Goal: Information Seeking & Learning: Learn about a topic

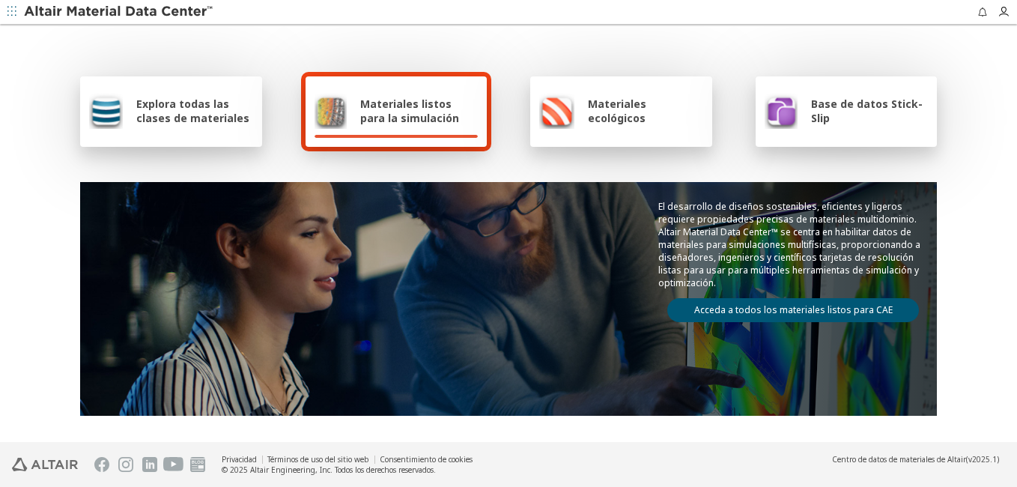
click at [162, 110] on span "Explora todas las clases de materiales" at bounding box center [194, 111] width 117 height 28
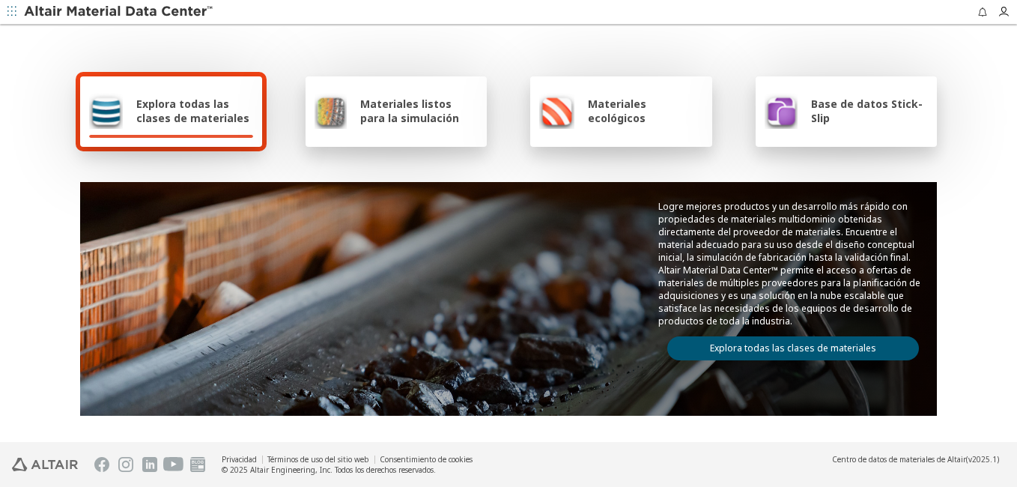
click at [428, 103] on span "Materiales listos para la simulación" at bounding box center [419, 111] width 118 height 28
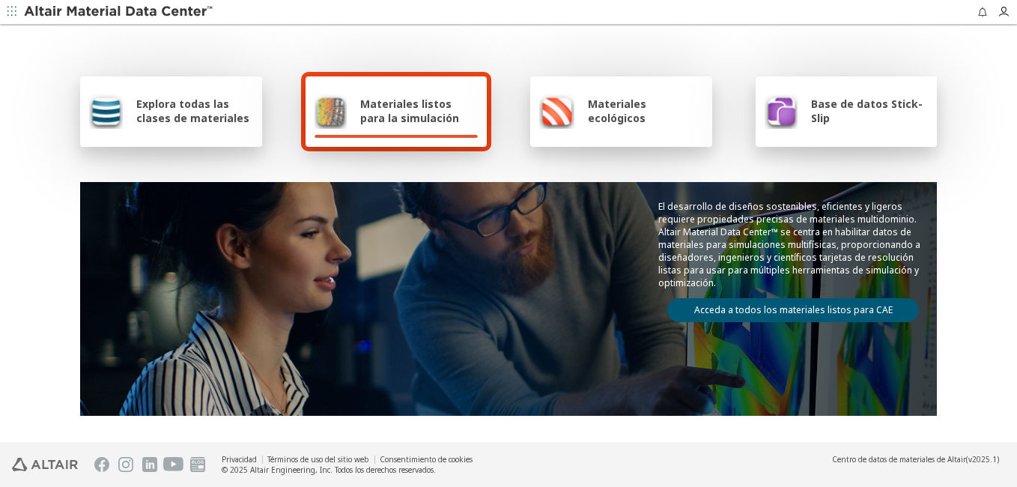
click at [578, 99] on div "Materiales ecológicos" at bounding box center [621, 111] width 164 height 36
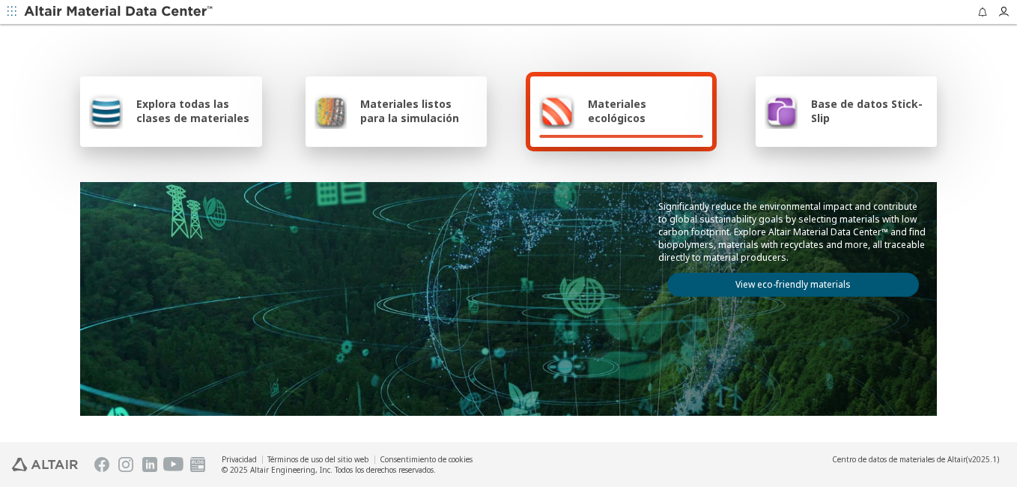
click at [781, 94] on img at bounding box center [781, 111] width 33 height 36
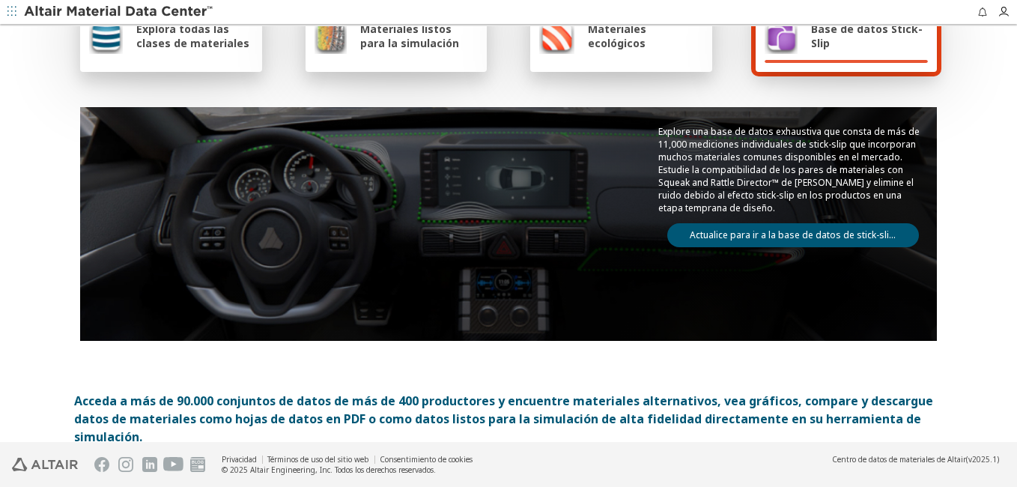
click at [192, 30] on span "Explora todas las clases de materiales" at bounding box center [194, 36] width 117 height 28
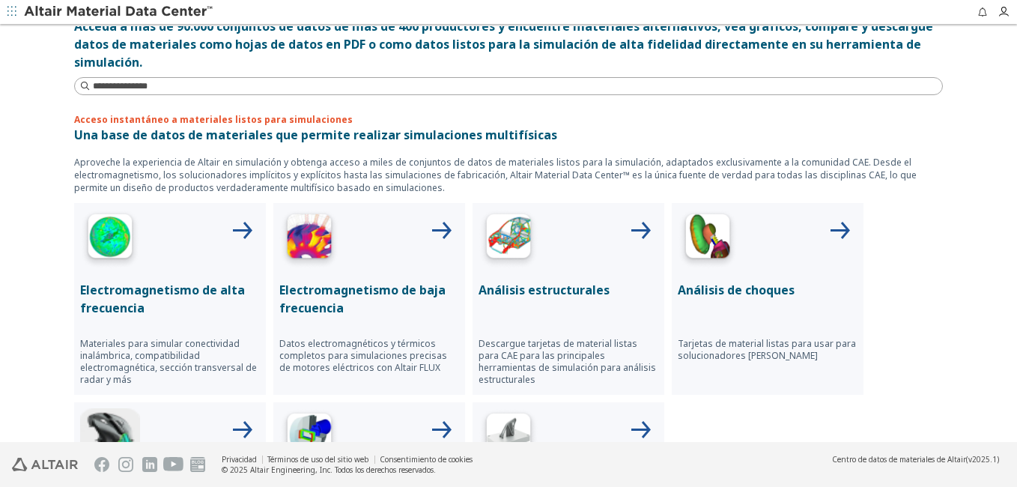
scroll to position [524, 0]
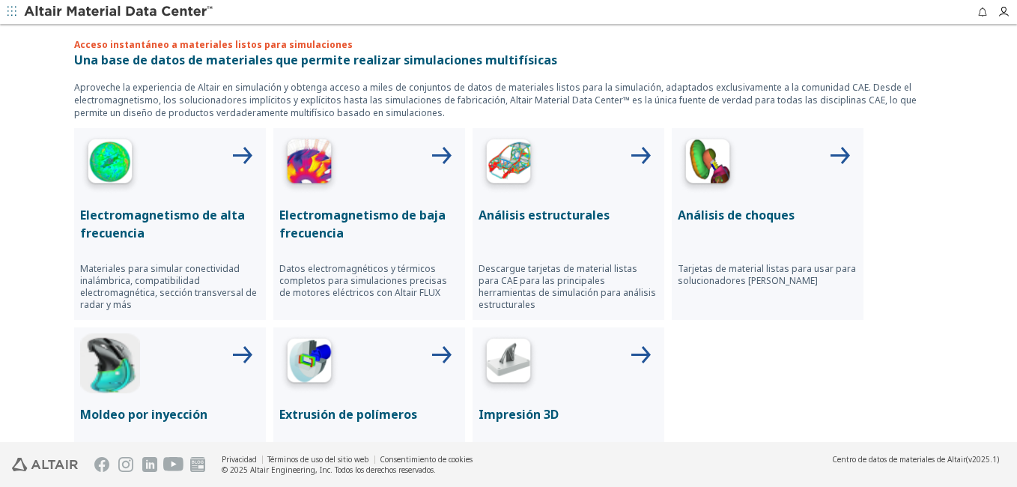
click at [632, 152] on icon at bounding box center [640, 157] width 36 height 36
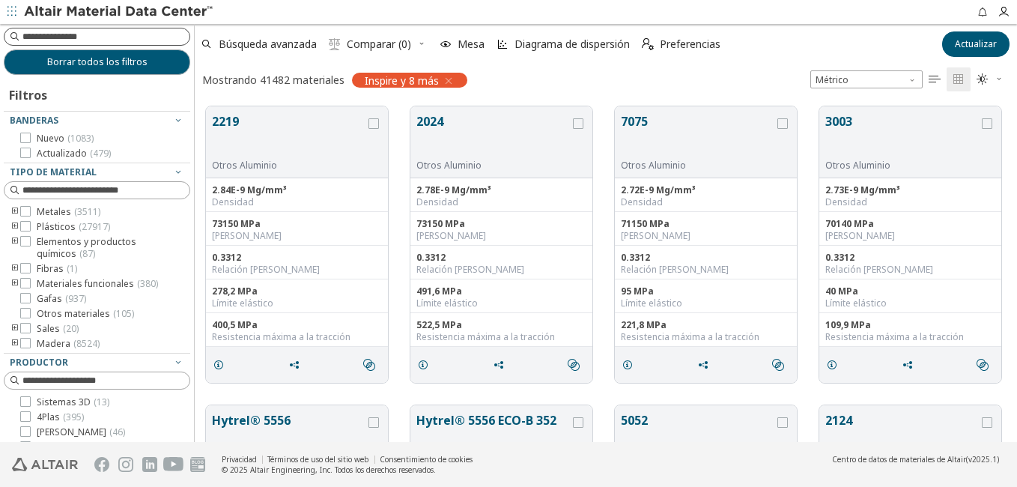
click at [95, 31] on input at bounding box center [105, 36] width 167 height 15
type input "******"
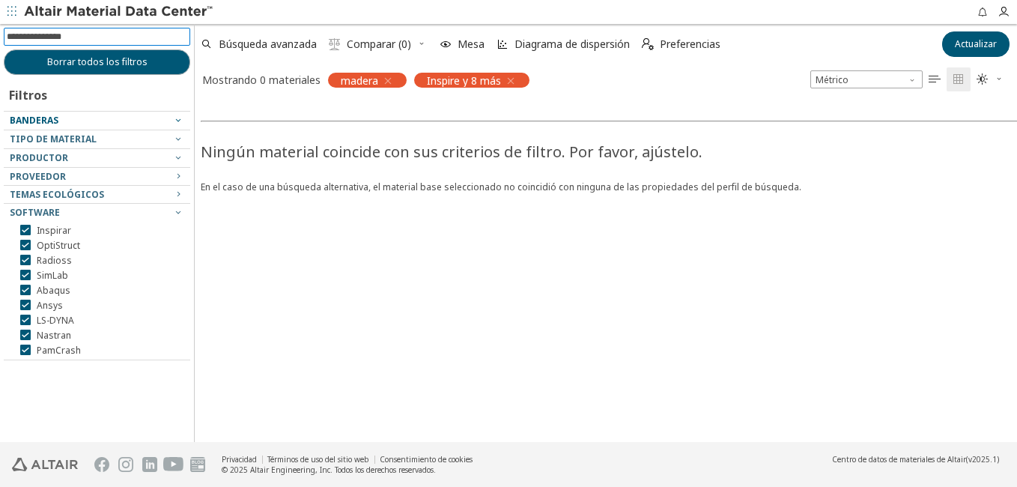
click at [73, 117] on div "Banderas" at bounding box center [91, 121] width 163 height 12
click at [101, 31] on input at bounding box center [105, 36] width 167 height 15
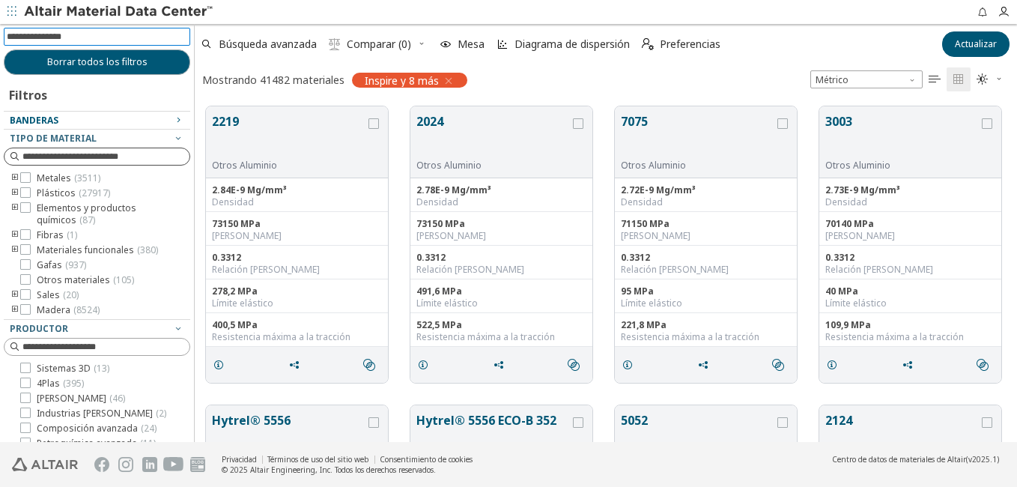
scroll to position [336, 811]
click at [28, 250] on icon at bounding box center [25, 249] width 10 height 10
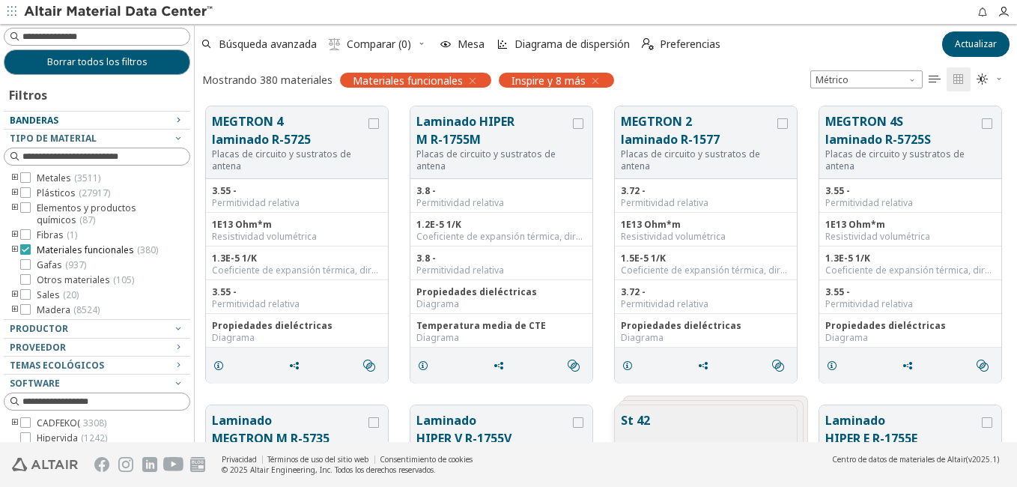
click at [100, 250] on span "Materiales funcionales (380)" at bounding box center [97, 250] width 121 height 12
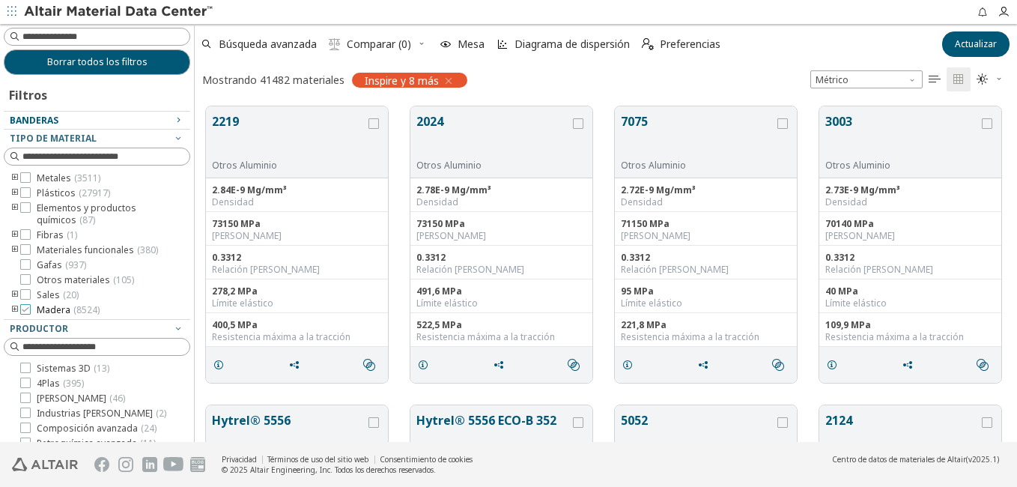
click at [25, 309] on icon at bounding box center [25, 309] width 10 height 10
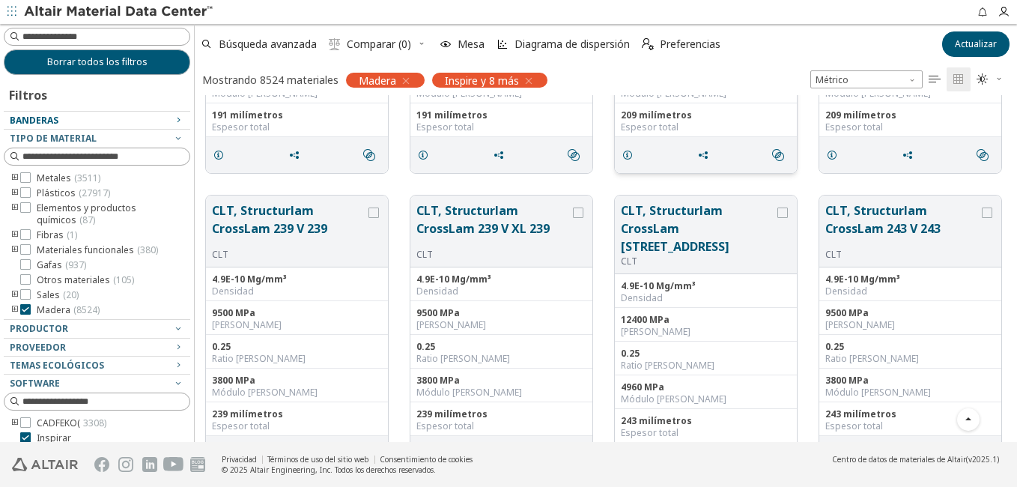
scroll to position [1124, 0]
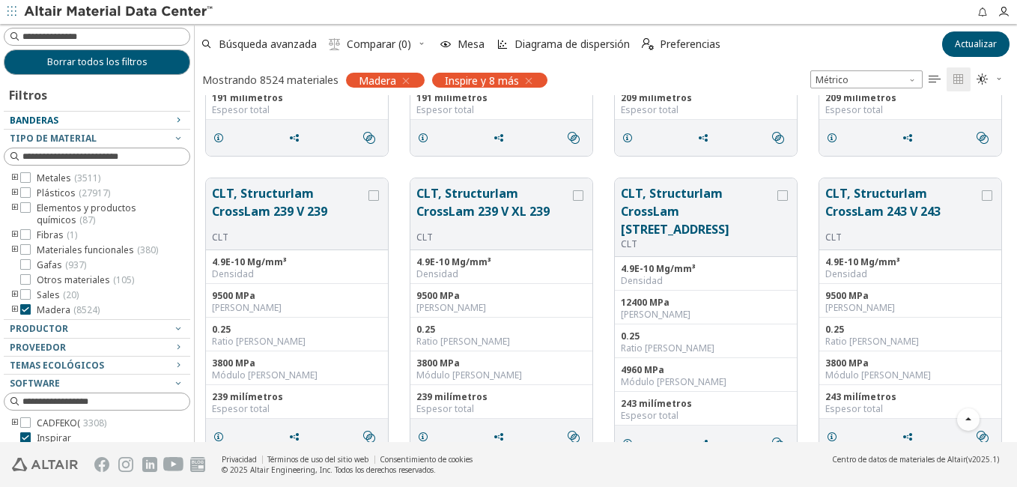
click at [530, 79] on icon "button" at bounding box center [529, 81] width 12 height 12
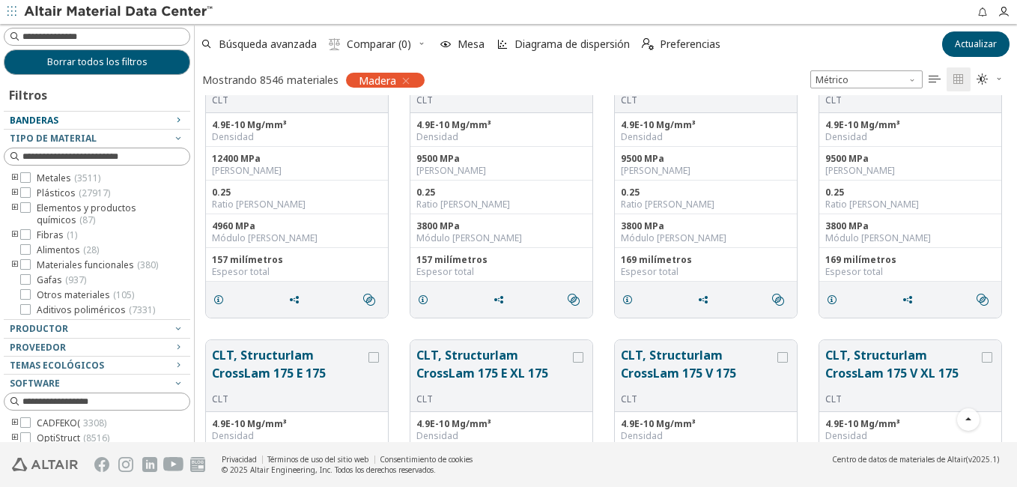
scroll to position [375, 0]
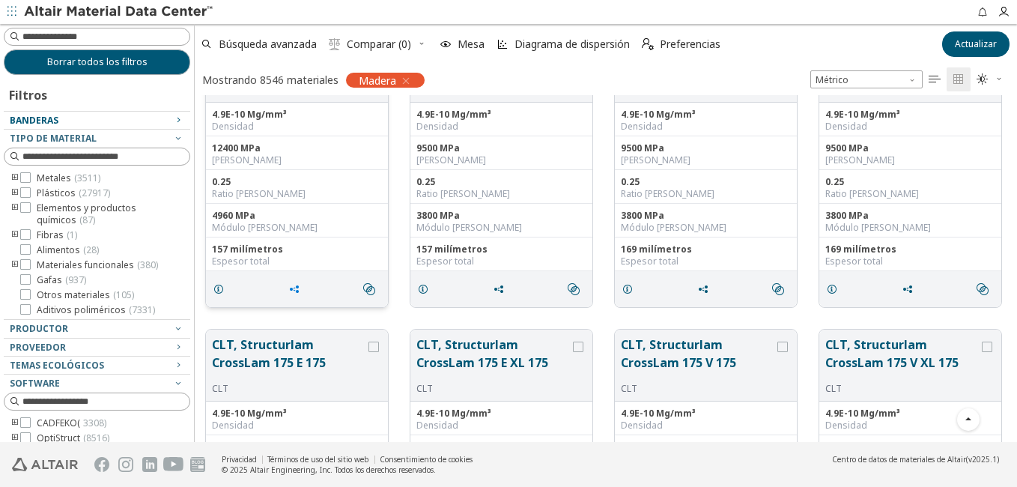
click at [297, 286] on icon "rejilla" at bounding box center [294, 289] width 12 height 12
click at [375, 287] on span "" at bounding box center [372, 289] width 24 height 28
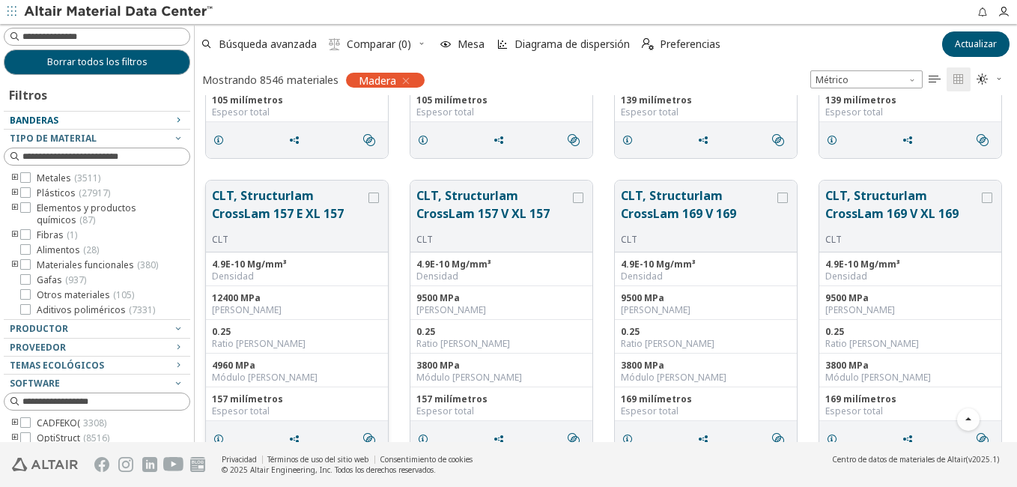
click at [313, 197] on button "CLT, Structurlam CrossLam 157 E XL 157" at bounding box center [289, 210] width 154 height 47
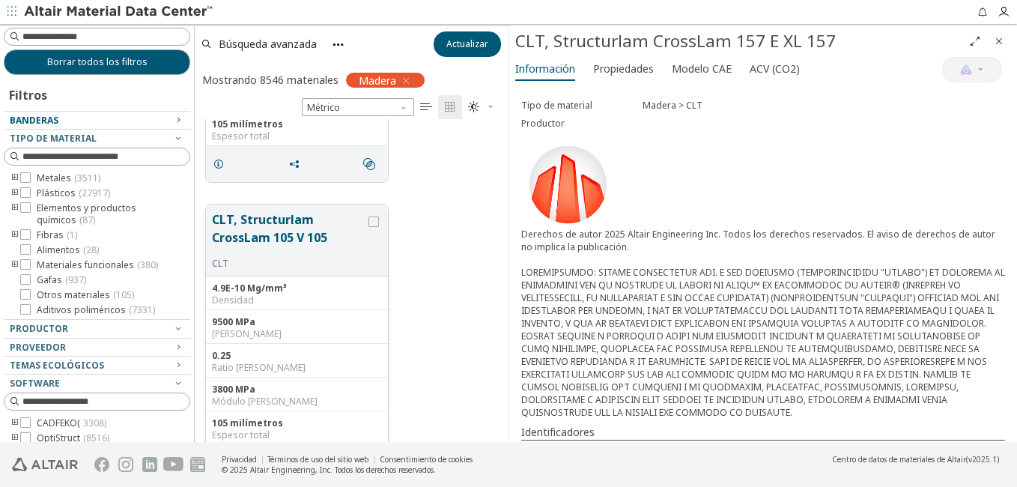
click at [315, 223] on button "CLT, Structurlam CrossLam 105 V 105" at bounding box center [289, 233] width 154 height 47
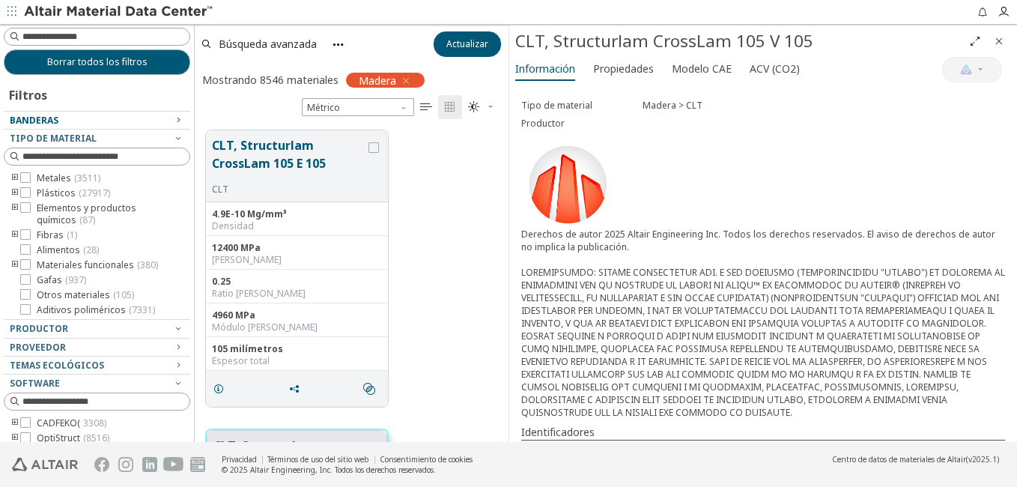
click at [999, 37] on icon "Cerrar" at bounding box center [999, 41] width 12 height 12
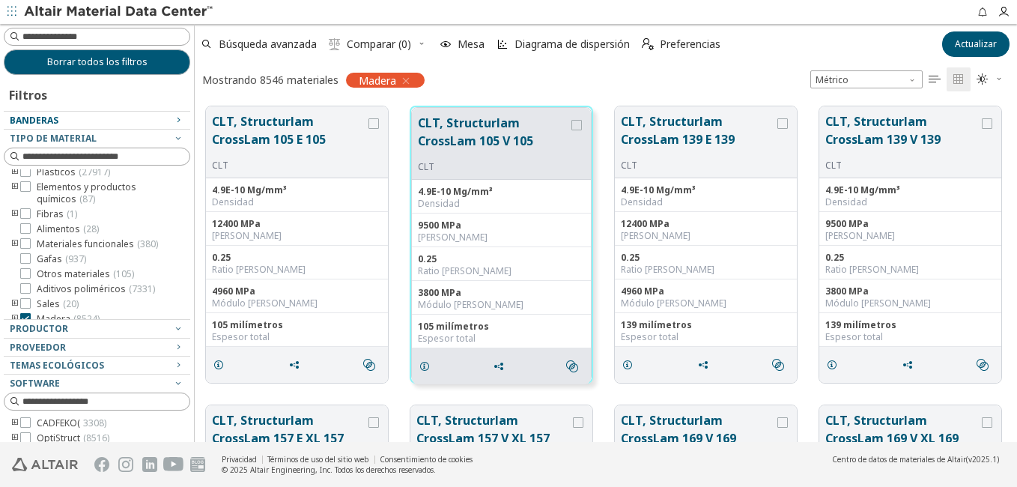
scroll to position [30, 0]
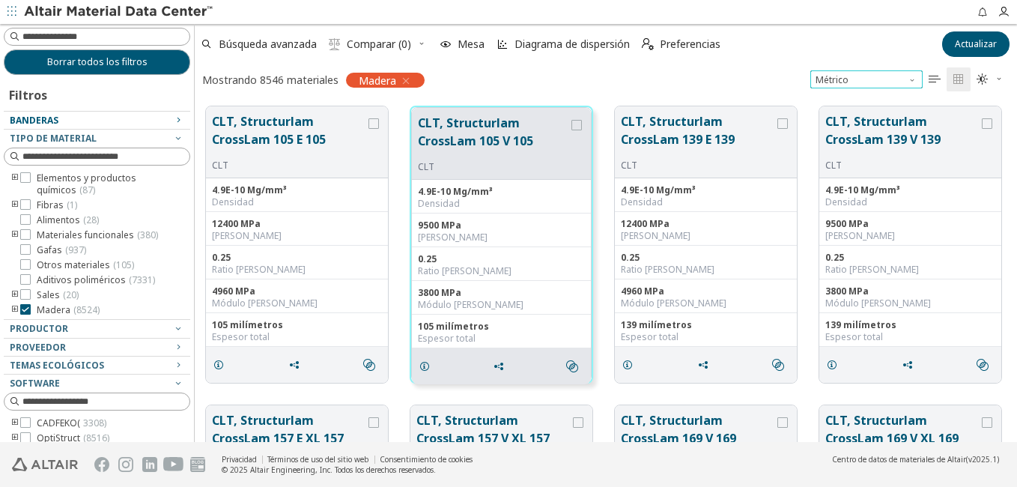
click at [913, 77] on span "Sistema de unidades" at bounding box center [914, 76] width 12 height 12
click at [909, 79] on span "Sistema de unidades" at bounding box center [914, 76] width 12 height 12
click at [985, 80] on icon "" at bounding box center [983, 79] width 12 height 12
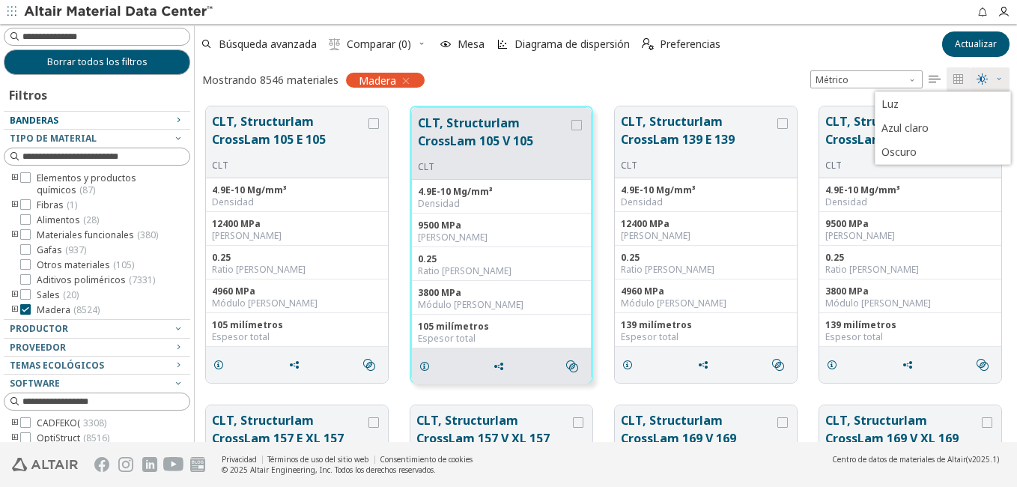
click at [998, 77] on icon "button" at bounding box center [999, 78] width 9 height 9
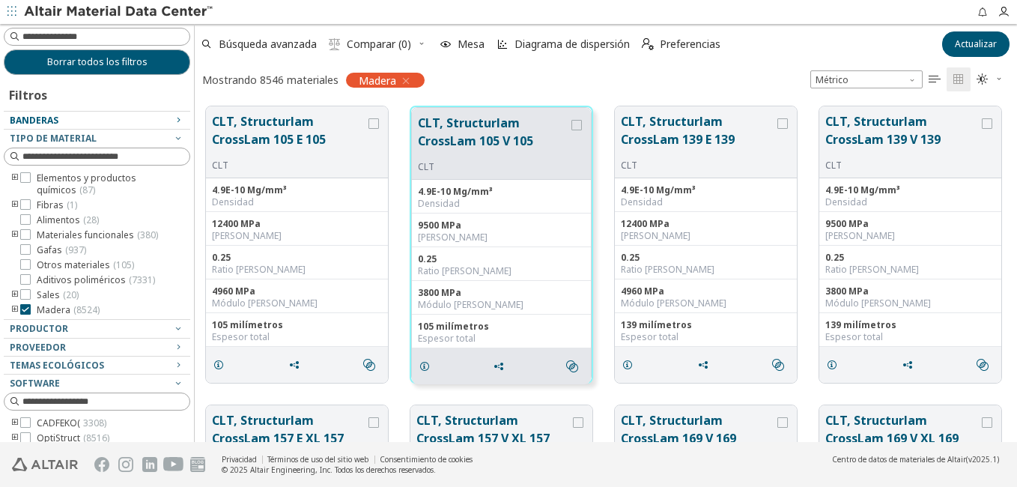
click at [937, 79] on icon "" at bounding box center [935, 79] width 12 height 12
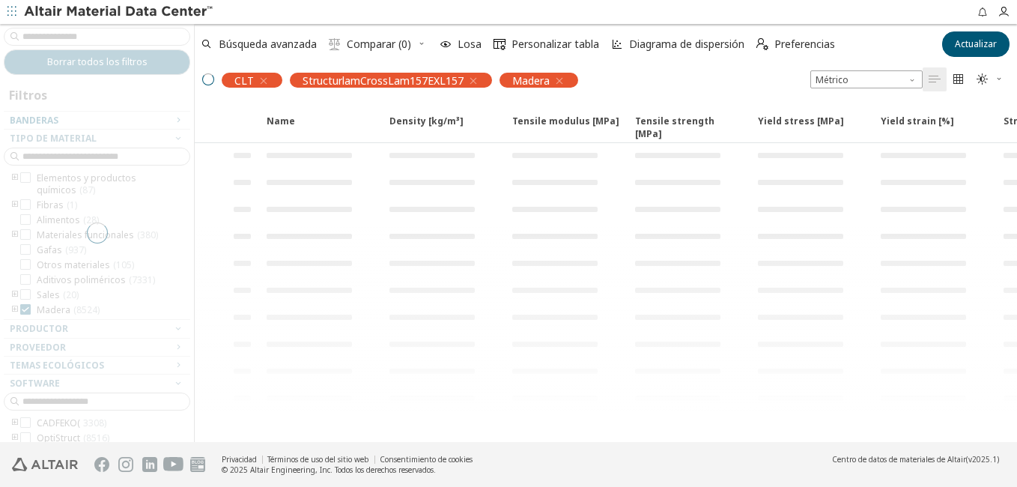
scroll to position [0, 0]
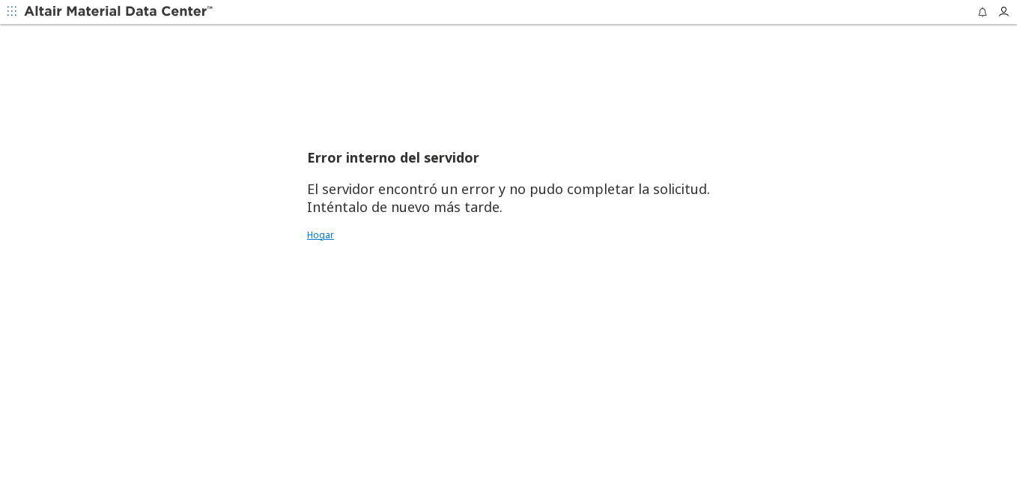
click at [318, 234] on link "Hogar" at bounding box center [508, 235] width 403 height 12
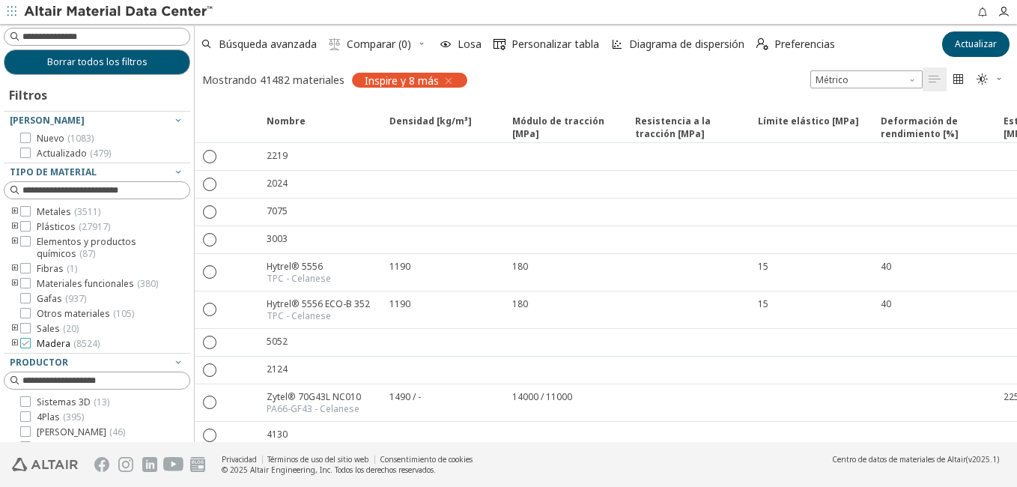
click at [25, 342] on icon at bounding box center [25, 343] width 10 height 10
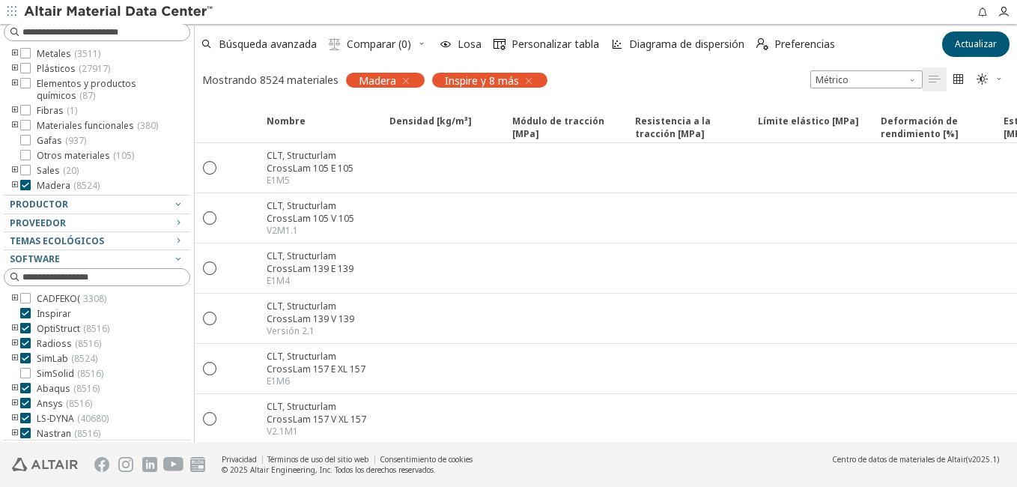
scroll to position [127, 0]
click at [527, 81] on icon "button" at bounding box center [529, 81] width 12 height 12
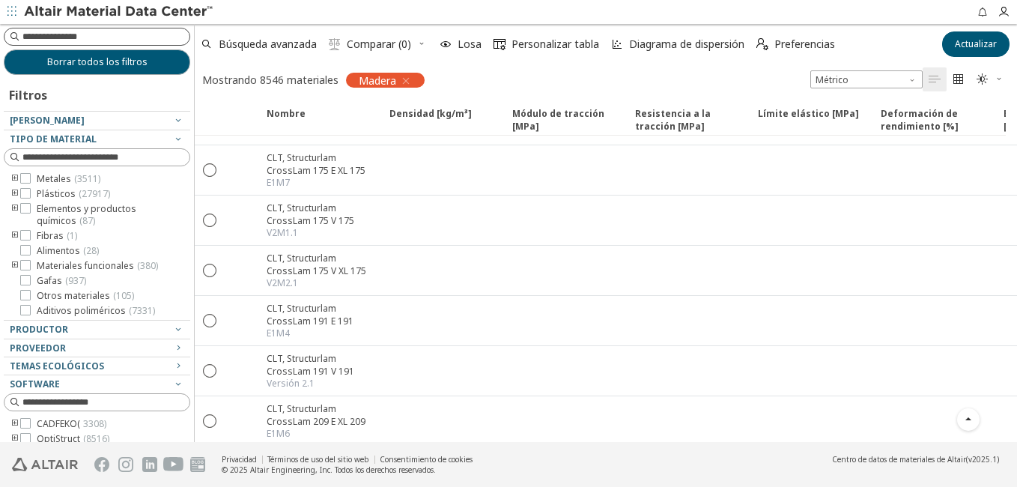
click at [88, 40] on input at bounding box center [105, 36] width 167 height 15
click at [82, 34] on input at bounding box center [99, 36] width 184 height 16
type input "**********"
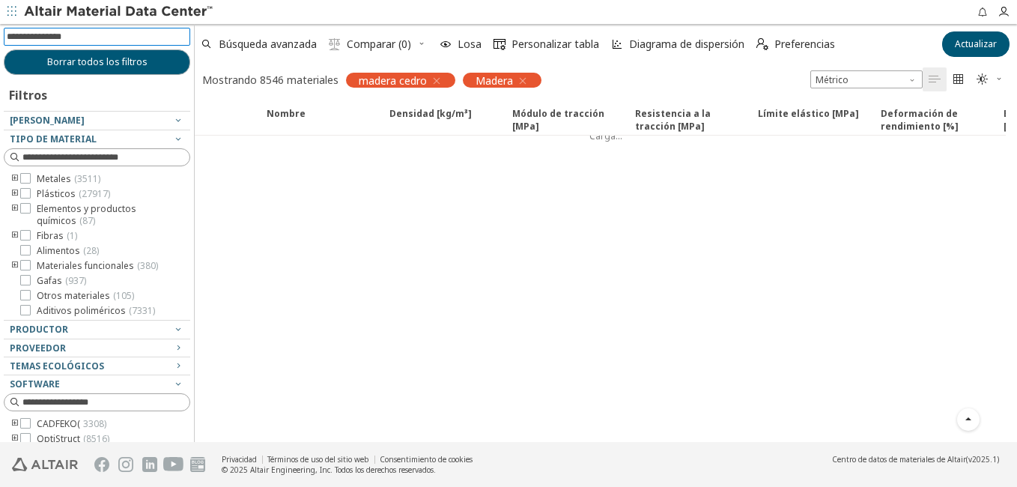
scroll to position [366, 0]
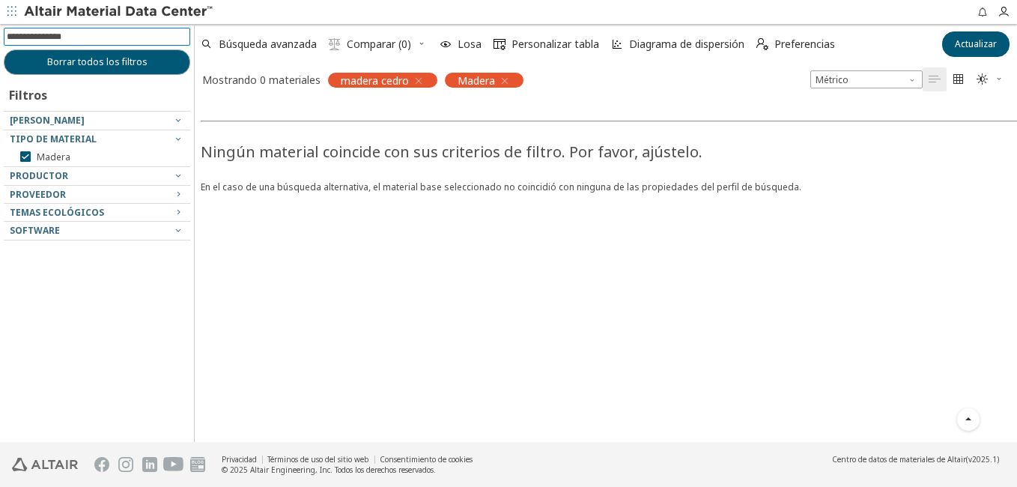
click at [94, 39] on input at bounding box center [99, 36] width 184 height 16
type input "*****"
click at [414, 80] on icon "button" at bounding box center [419, 81] width 12 height 12
click at [376, 77] on icon "button" at bounding box center [378, 81] width 12 height 12
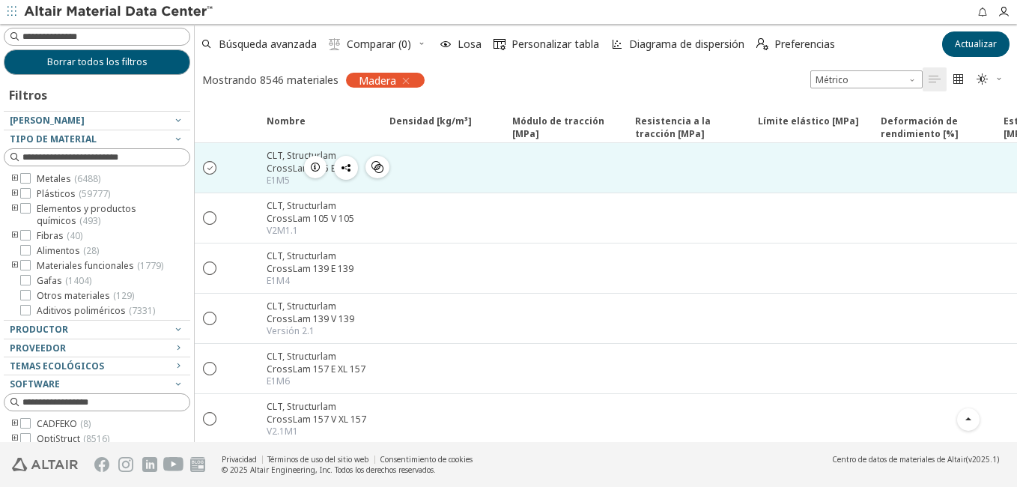
click at [208, 163] on icon "" at bounding box center [210, 166] width 13 height 13
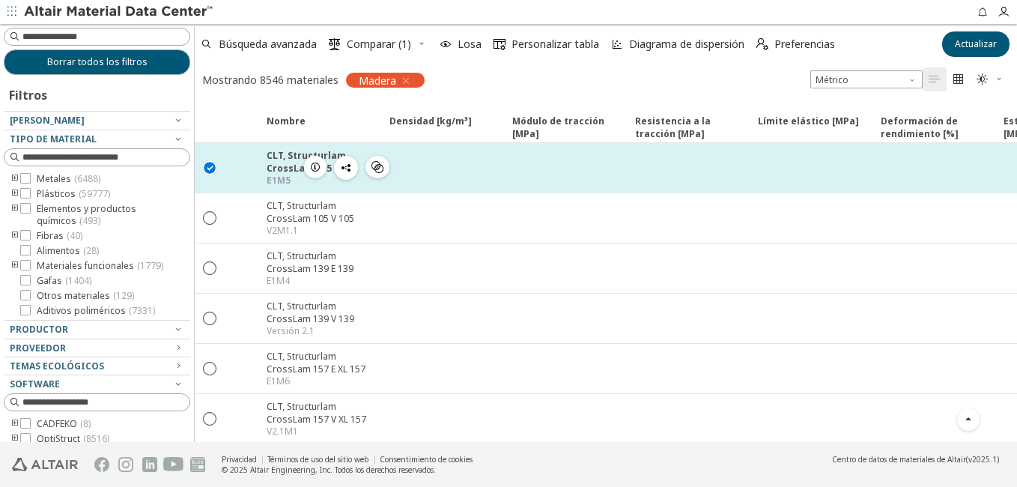
click at [208, 163] on icon "" at bounding box center [210, 166] width 13 height 13
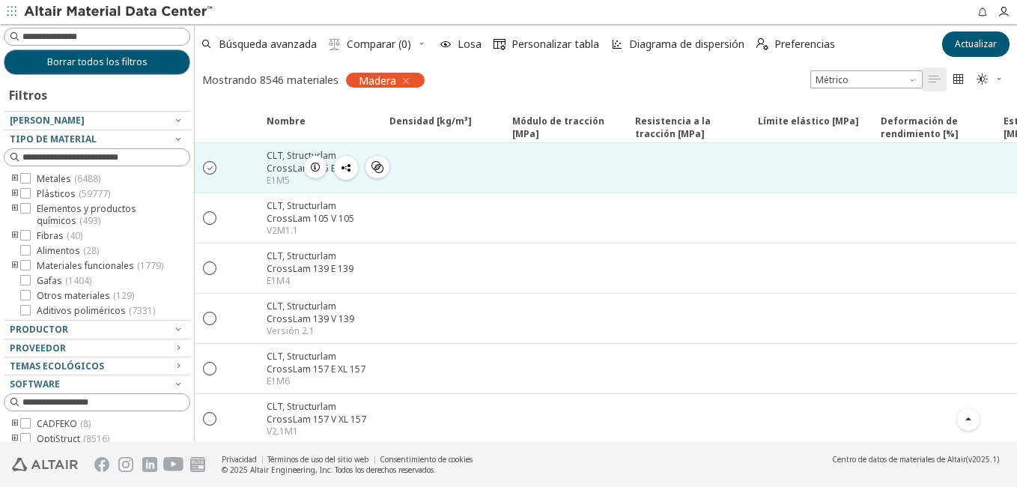
click at [210, 166] on icon "" at bounding box center [210, 166] width 13 height 13
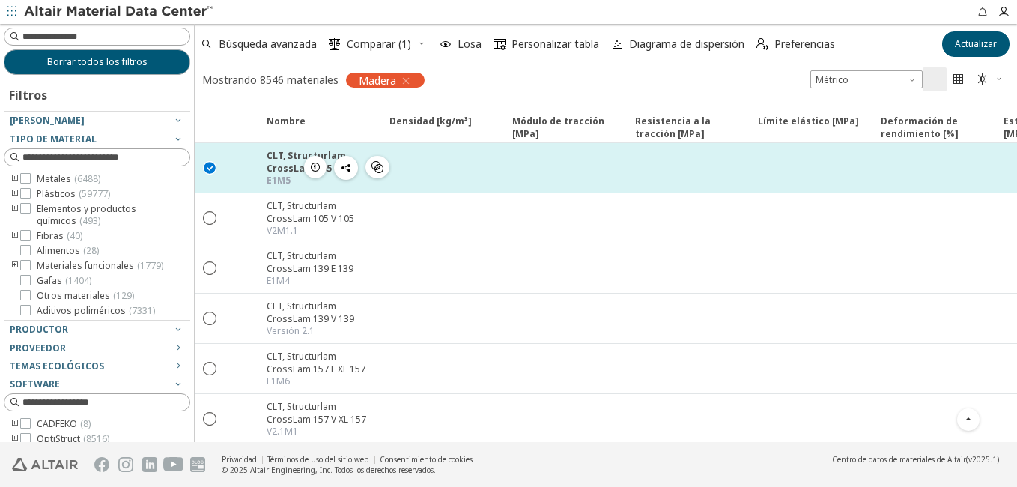
click at [210, 166] on icon "" at bounding box center [210, 166] width 13 height 13
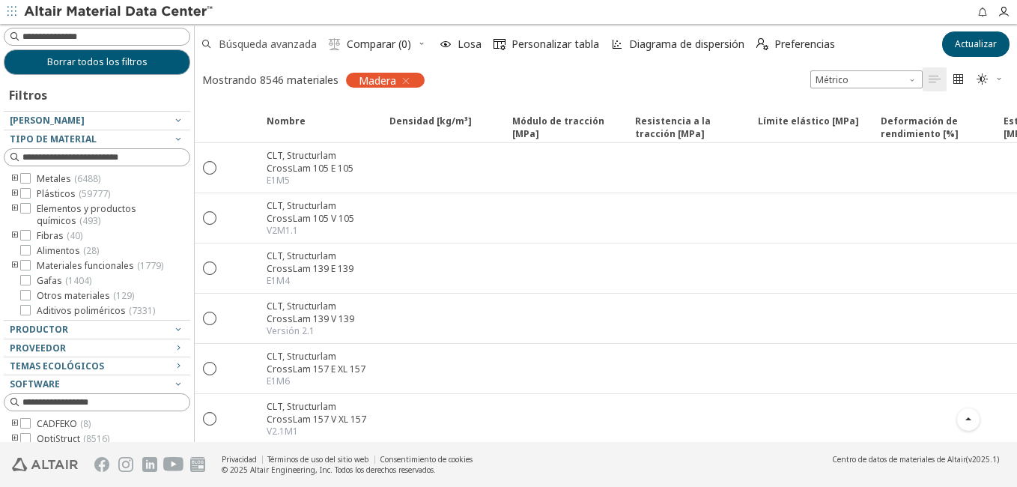
click at [304, 41] on span "Búsqueda avanzada" at bounding box center [268, 44] width 98 height 10
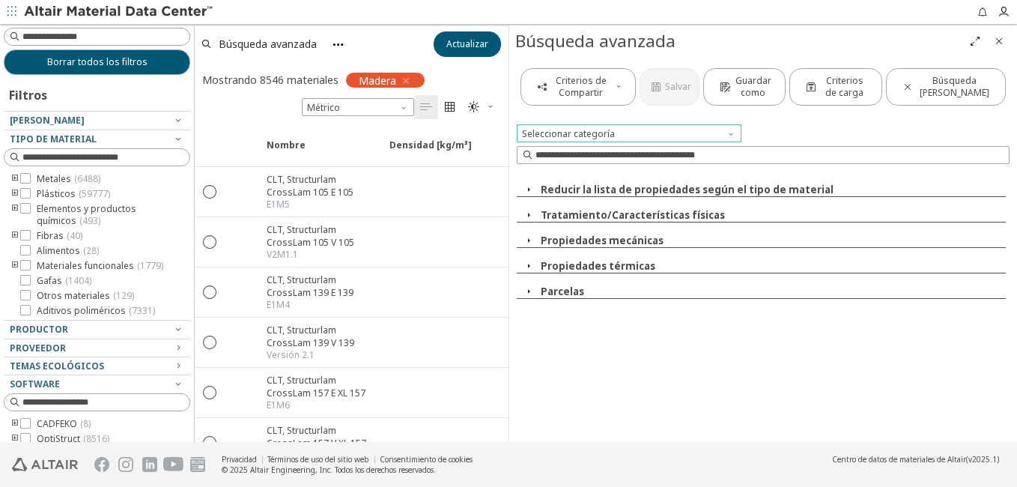
click at [731, 135] on span at bounding box center [733, 130] width 12 height 12
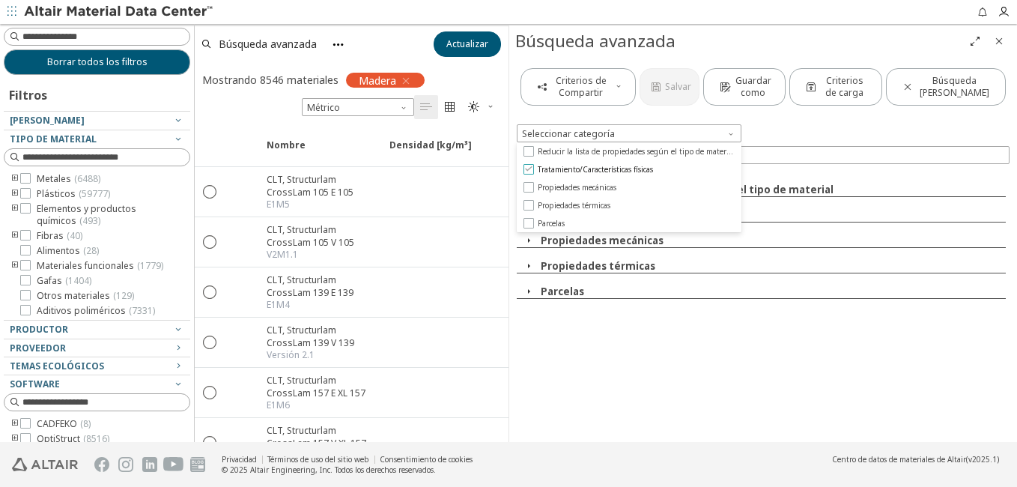
click at [526, 167] on icon at bounding box center [529, 168] width 10 height 10
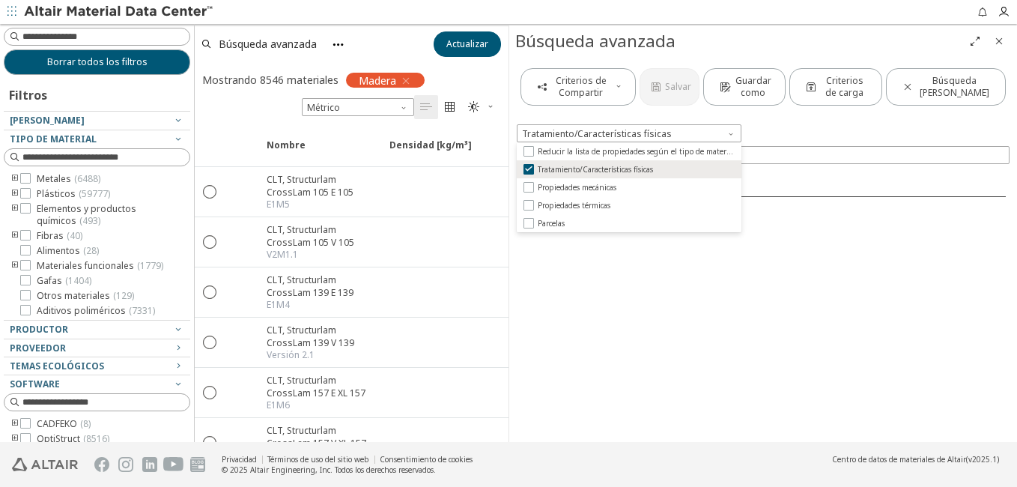
click at [767, 280] on div "Criterios de Compartir Salvar Guardar como Criterios de carga Búsqueda clara Tr…" at bounding box center [763, 249] width 508 height 385
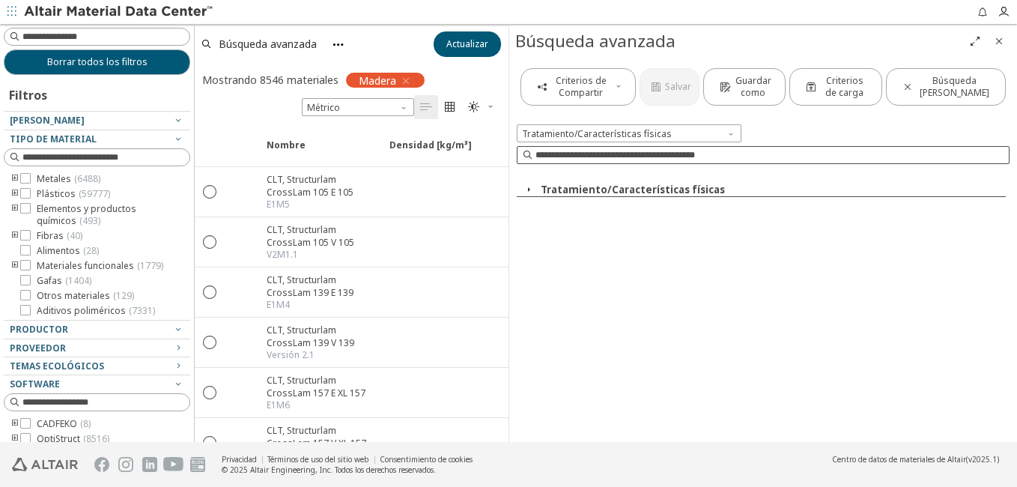
click at [663, 158] on input at bounding box center [772, 155] width 473 height 15
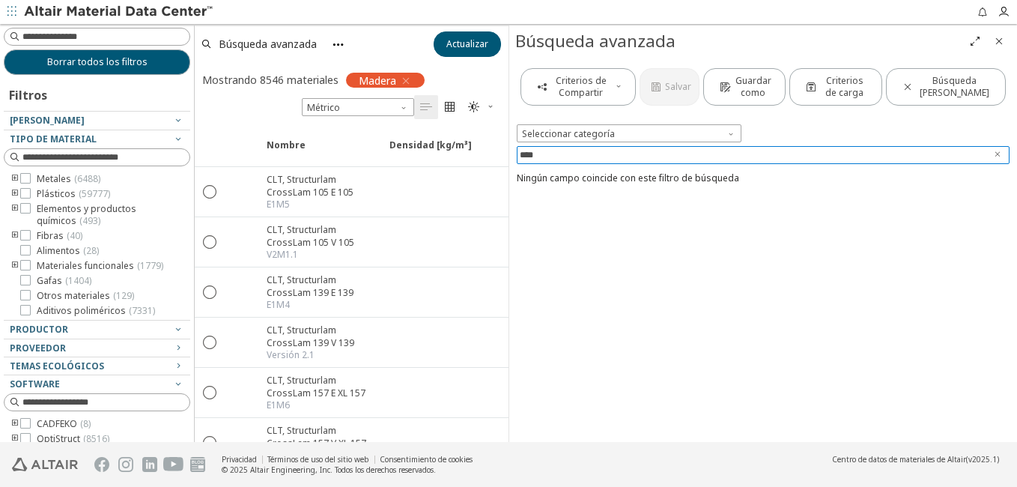
type input "***"
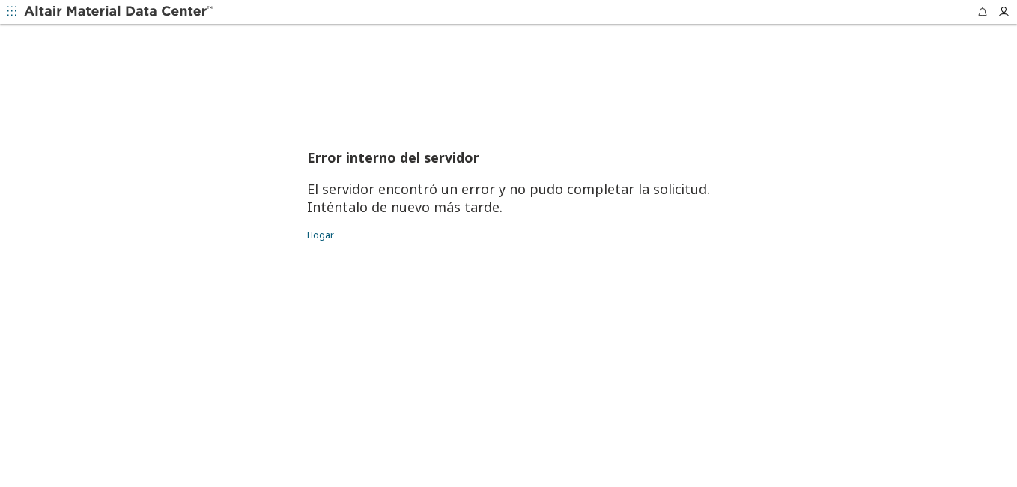
click at [73, 8] on img at bounding box center [119, 11] width 191 height 15
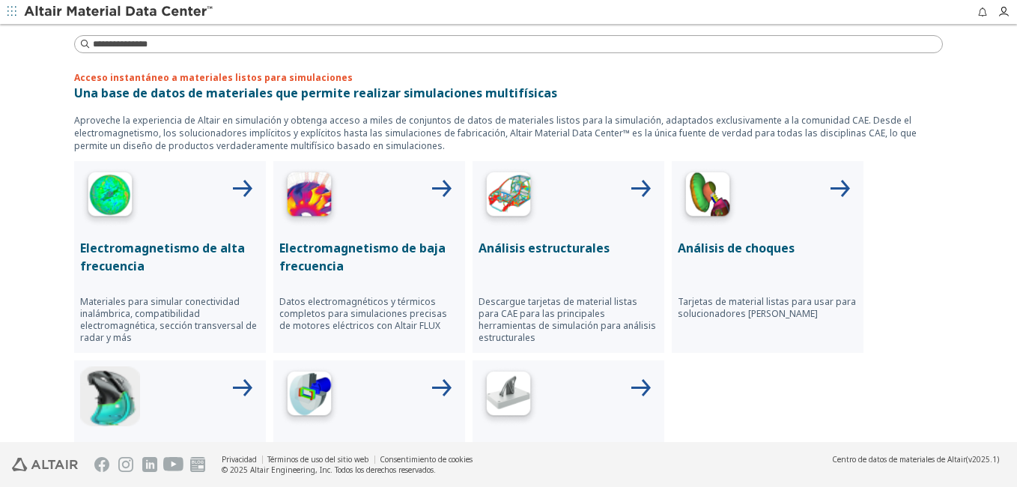
scroll to position [599, 0]
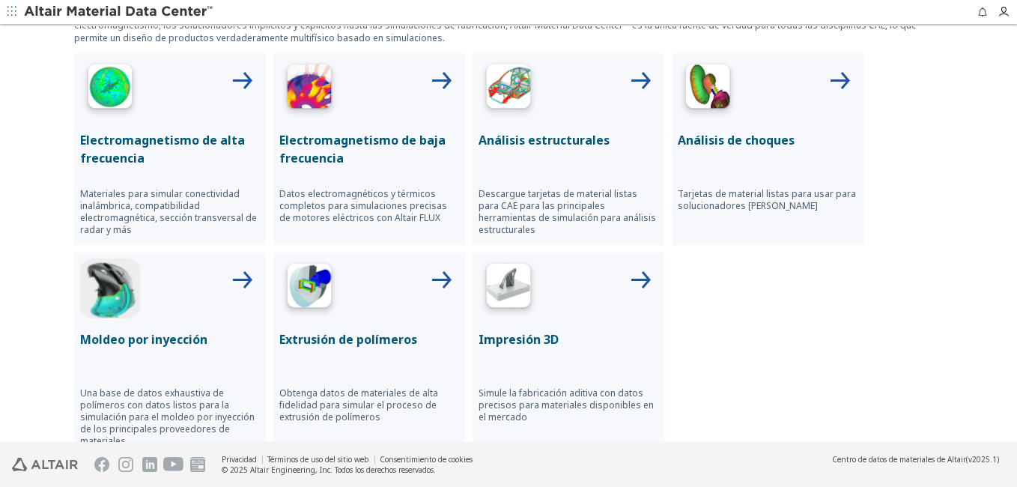
click at [544, 109] on div at bounding box center [569, 89] width 180 height 60
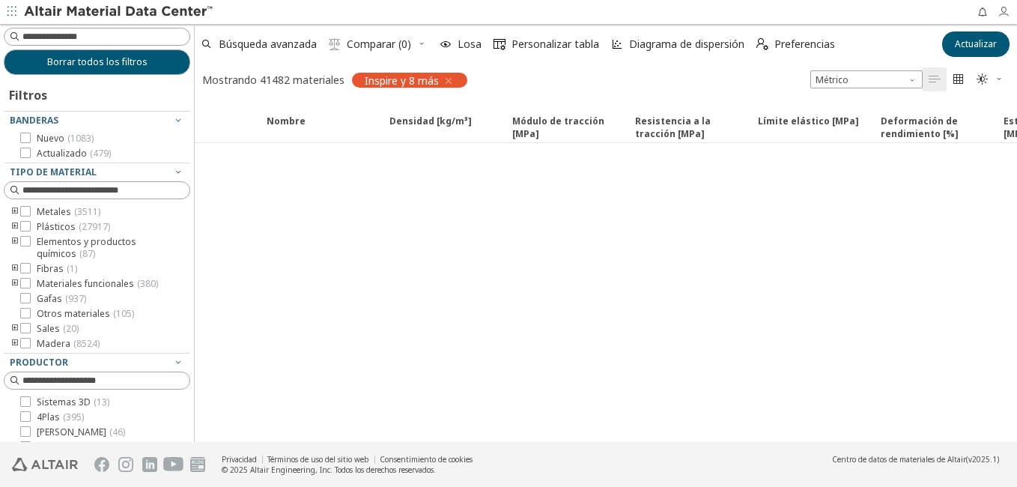
click at [1017, 21] on html "Retroalimentación Borrar todos los filtros Filtros Banderas Nuevo (1083) Actual…" at bounding box center [508, 243] width 1017 height 487
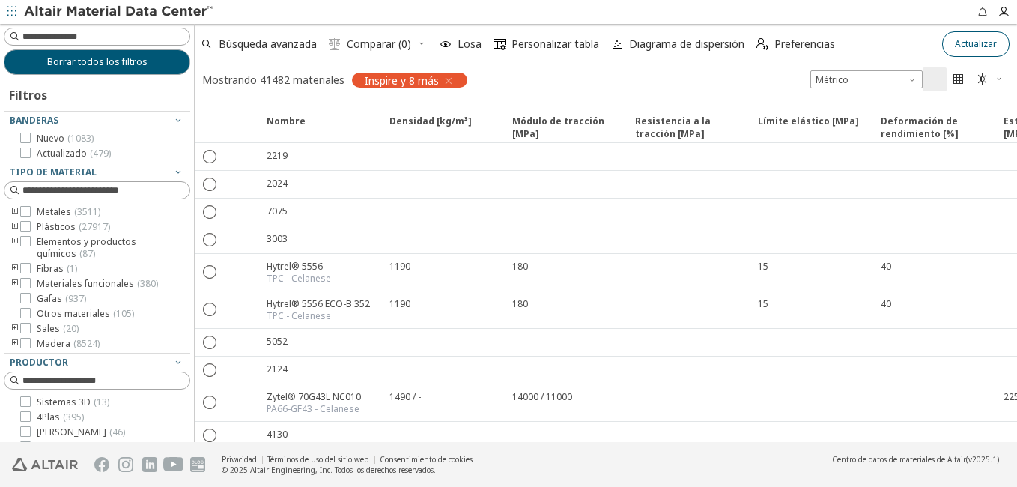
click at [956, 43] on span "Actualizar" at bounding box center [976, 44] width 42 height 12
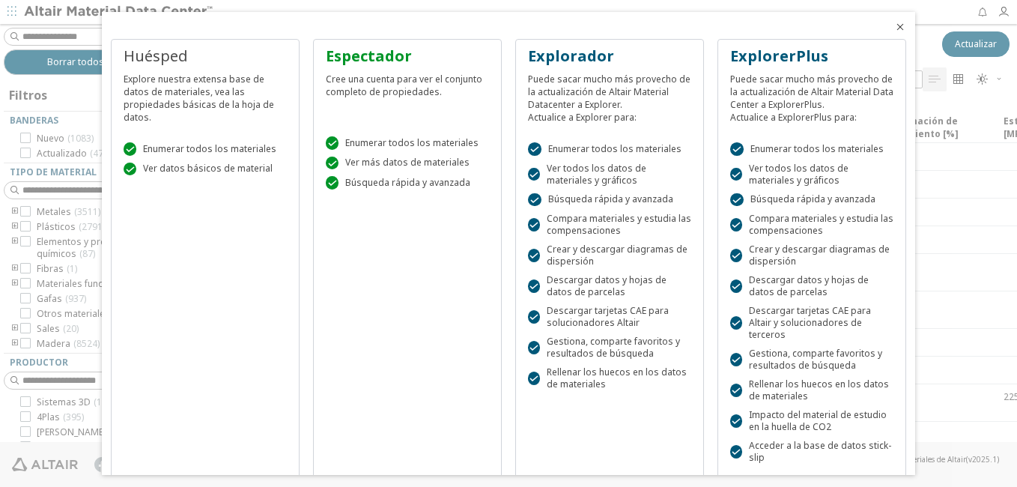
click at [894, 25] on icon "Cerrar" at bounding box center [900, 27] width 12 height 12
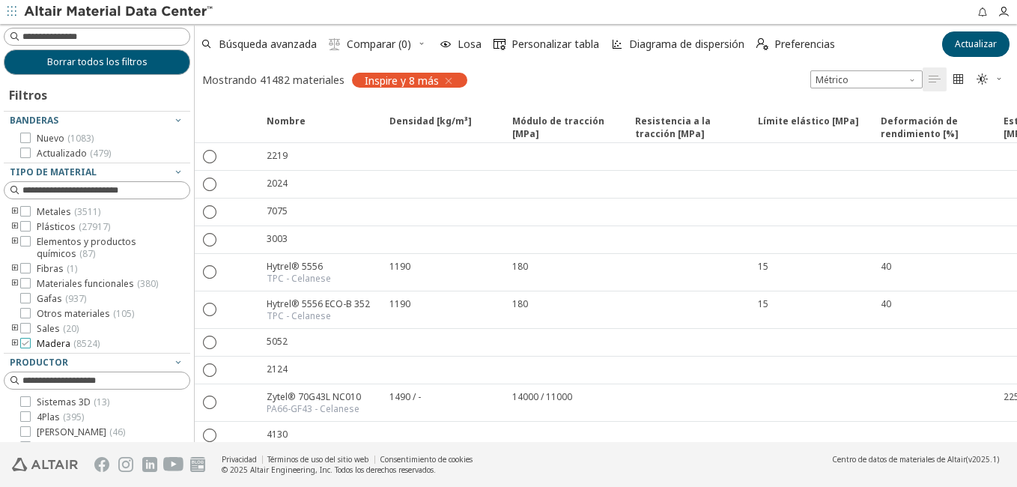
click at [26, 341] on icon at bounding box center [25, 343] width 10 height 10
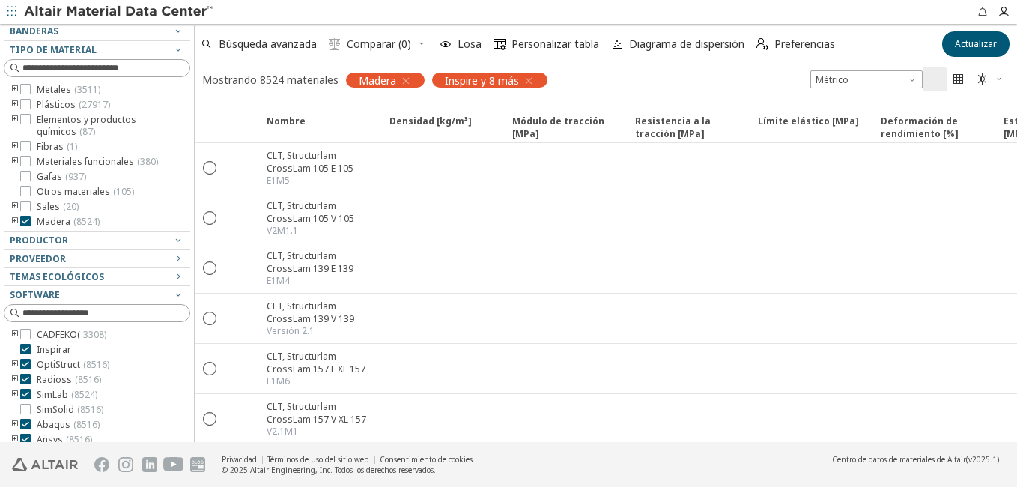
scroll to position [127, 0]
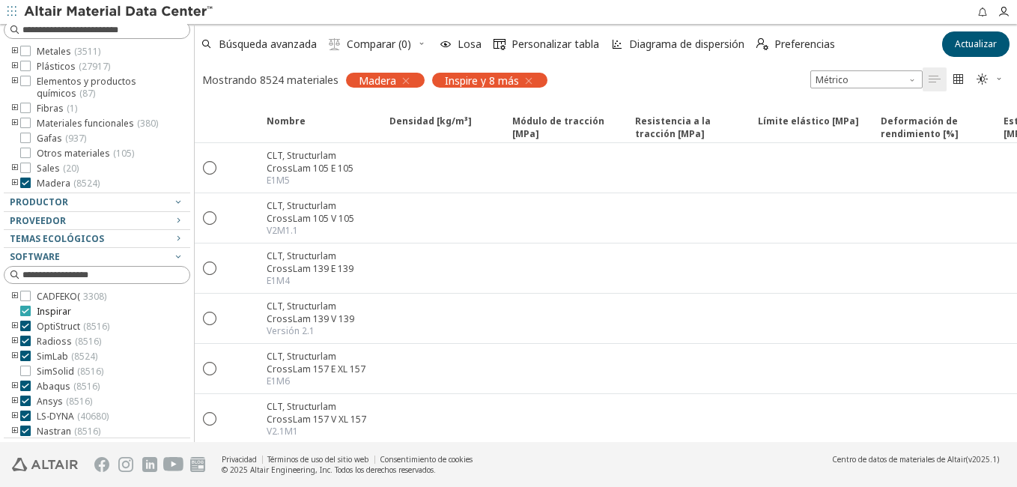
click at [29, 312] on icon at bounding box center [25, 311] width 10 height 10
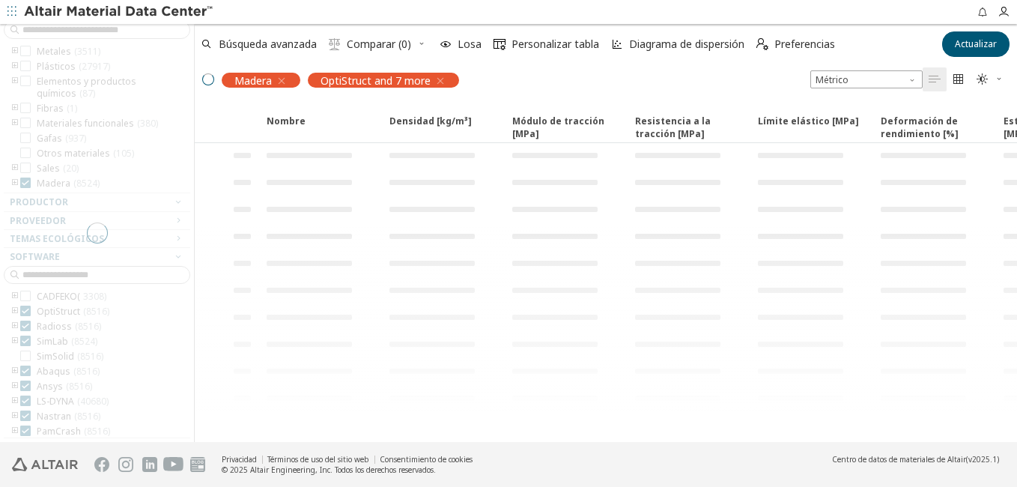
click at [28, 324] on div at bounding box center [97, 233] width 194 height 418
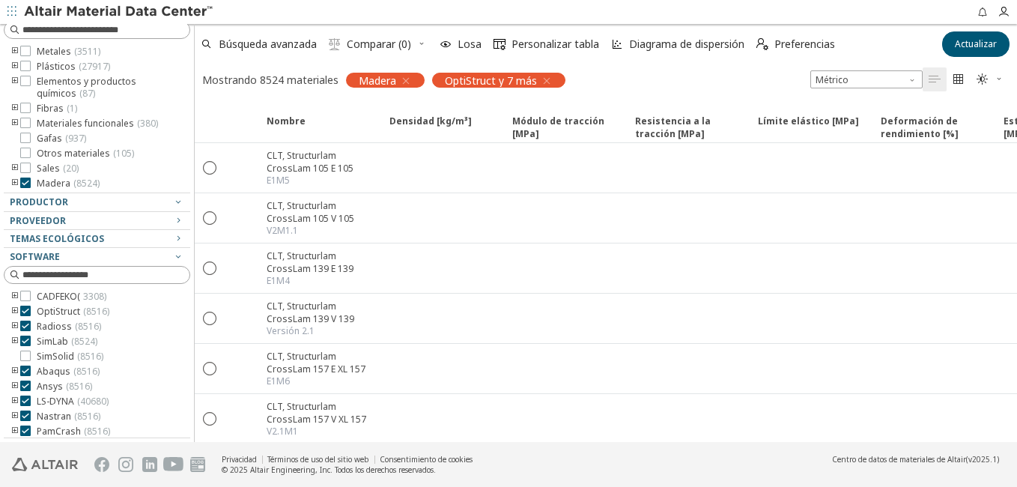
click at [546, 80] on icon "button" at bounding box center [547, 81] width 12 height 12
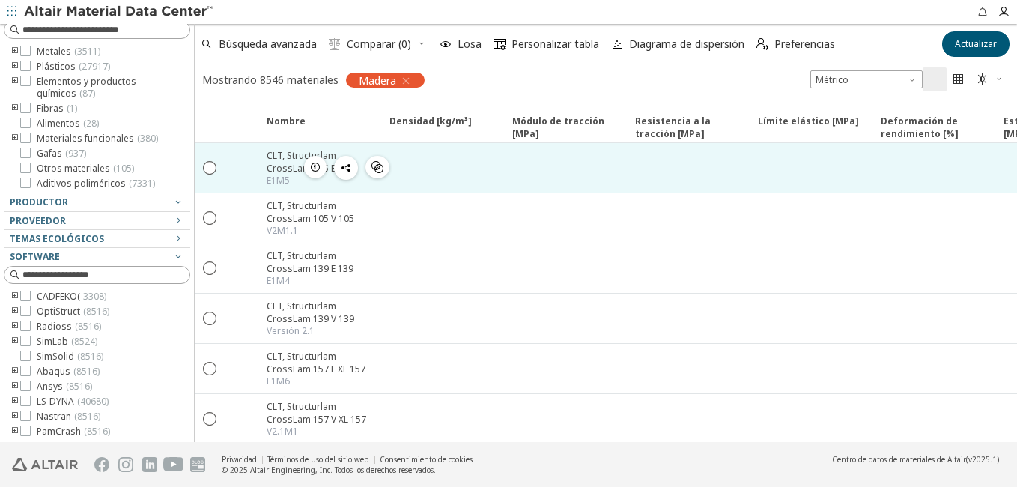
click at [374, 166] on icon "" at bounding box center [378, 167] width 12 height 12
click at [309, 160] on span "button" at bounding box center [315, 167] width 18 height 22
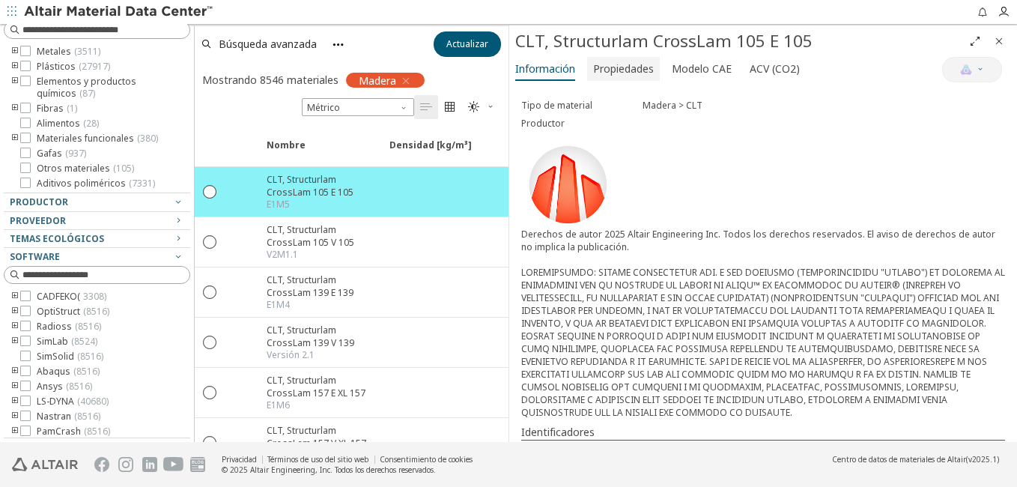
click at [627, 72] on font "Propiedades" at bounding box center [623, 68] width 61 height 14
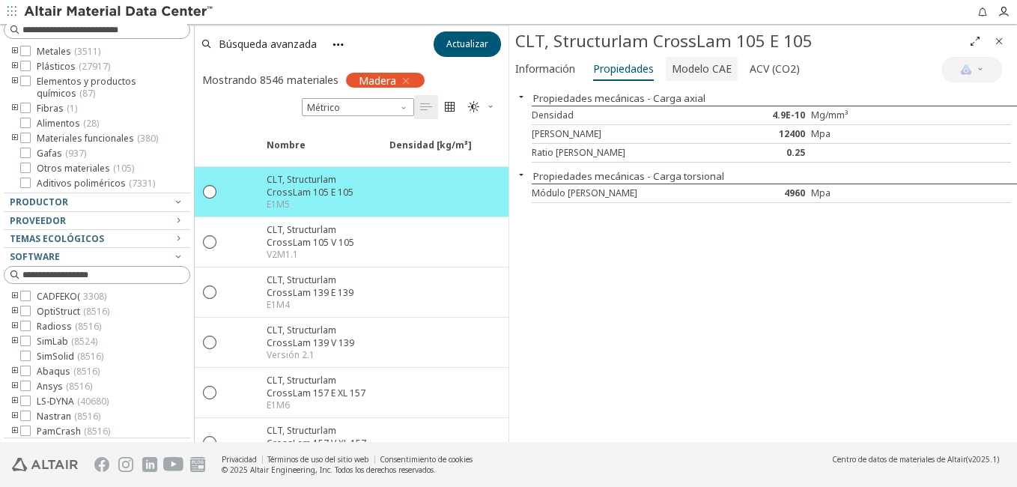
click at [697, 68] on font "Modelo CAE" at bounding box center [702, 68] width 60 height 14
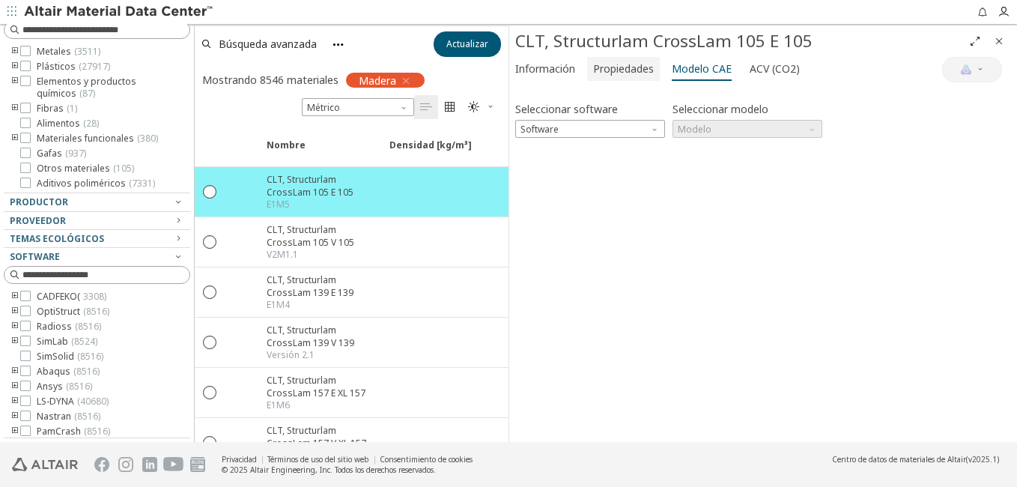
click at [596, 73] on font "Propiedades" at bounding box center [623, 68] width 61 height 14
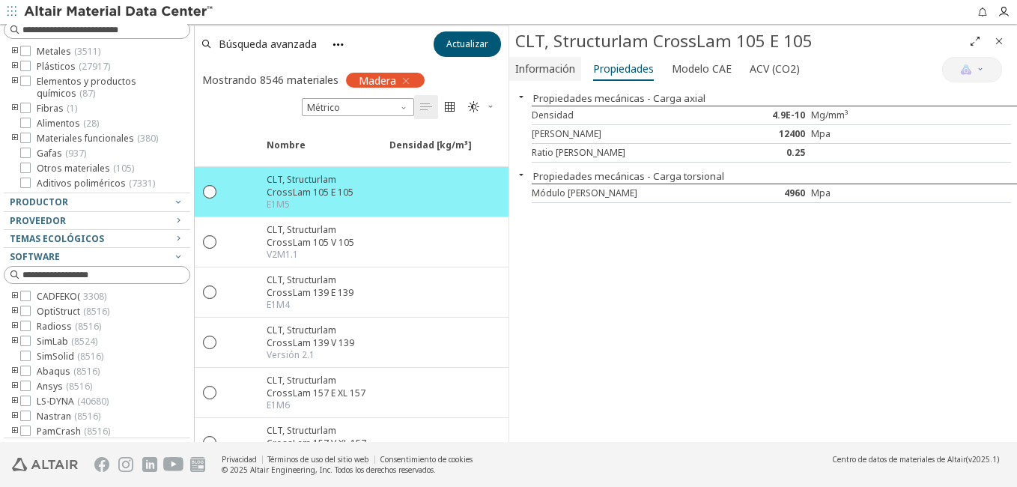
click at [581, 73] on button "Información" at bounding box center [545, 69] width 72 height 24
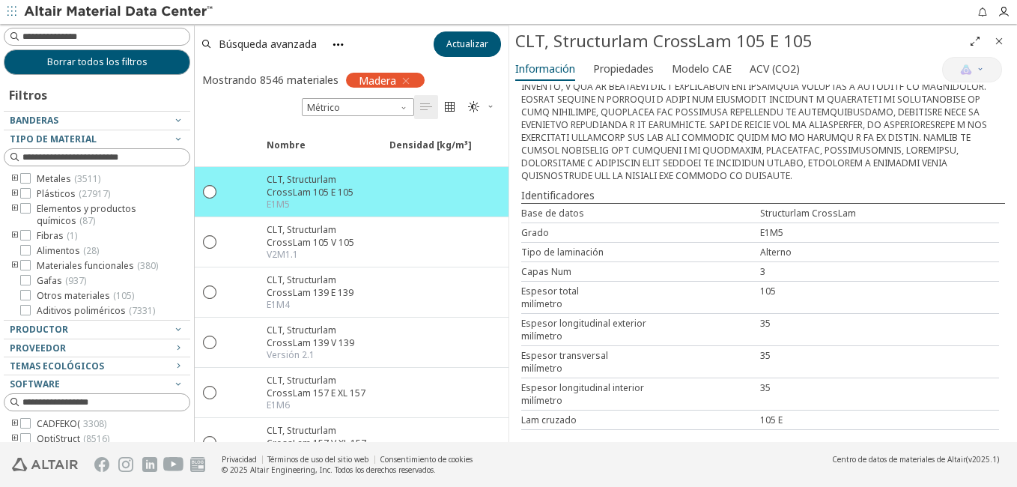
click at [10, 15] on icon "button" at bounding box center [11, 11] width 9 height 9
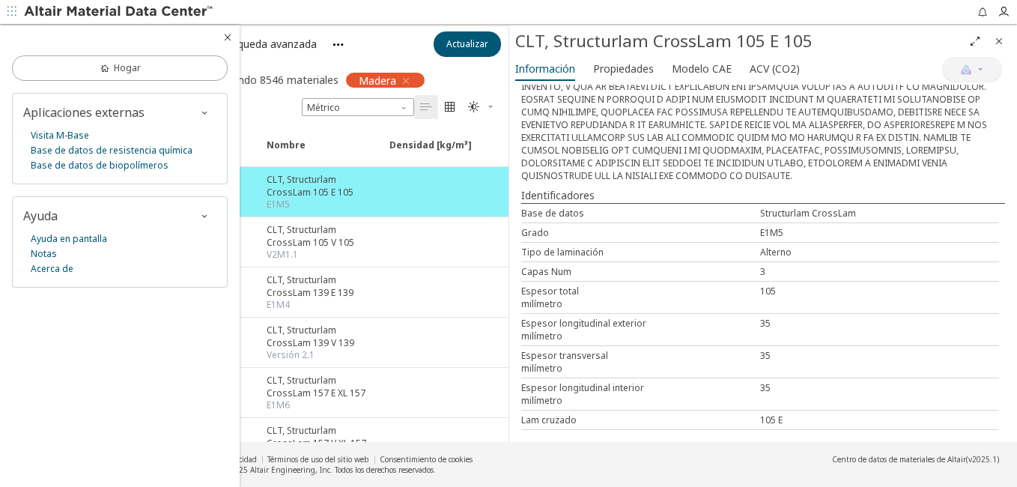
click at [10, 15] on icon "button" at bounding box center [11, 11] width 9 height 9
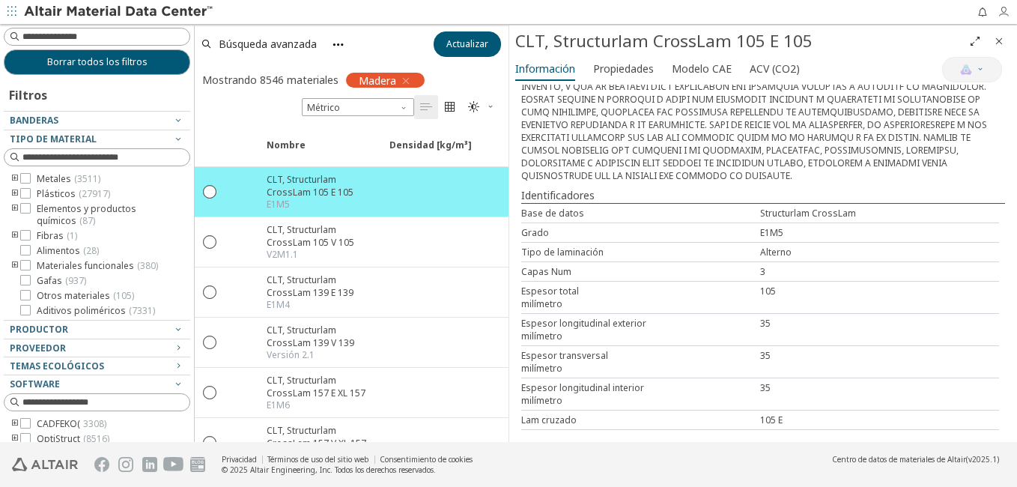
click at [1006, 13] on icon "button" at bounding box center [1004, 12] width 12 height 12
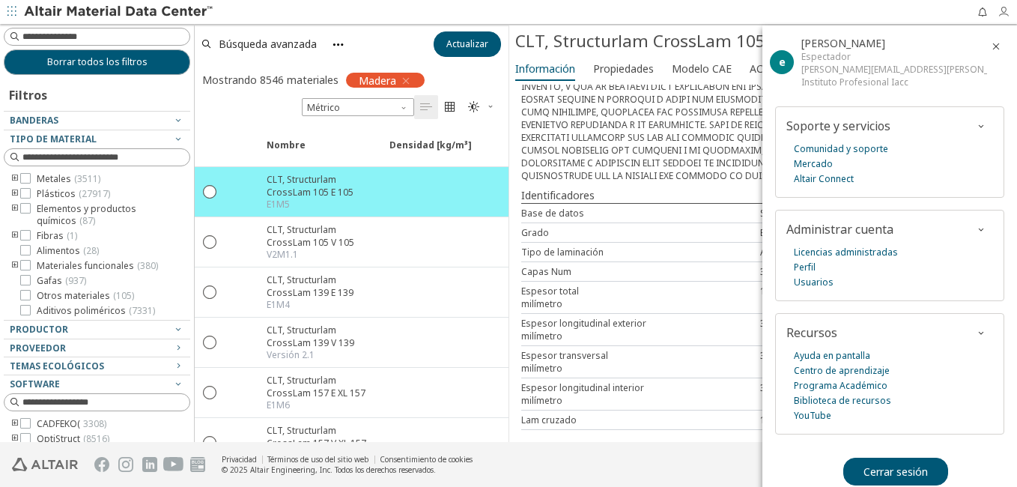
click at [1006, 13] on icon "button" at bounding box center [1004, 12] width 12 height 12
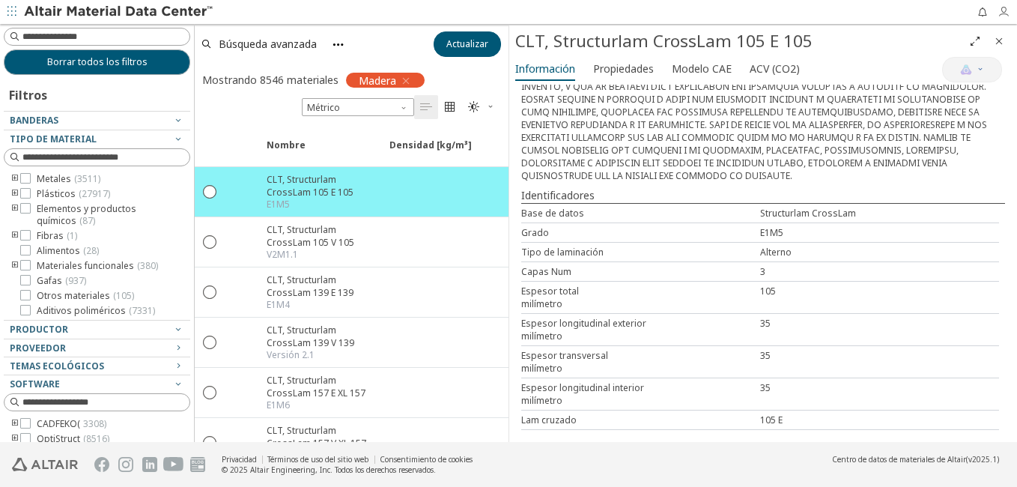
click at [1006, 13] on icon "button" at bounding box center [1004, 12] width 12 height 12
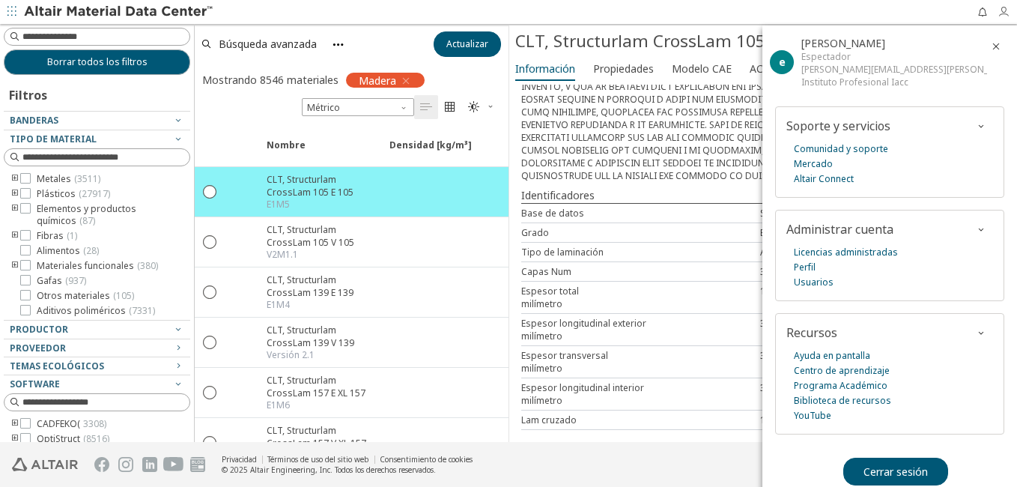
click at [1003, 10] on icon "button" at bounding box center [1004, 12] width 12 height 12
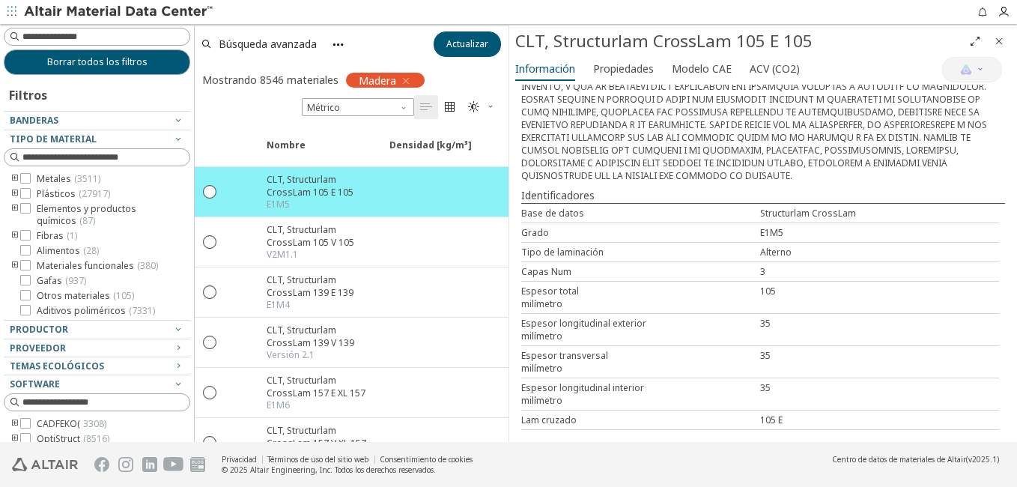
click at [999, 40] on icon "Cerrar" at bounding box center [999, 41] width 12 height 12
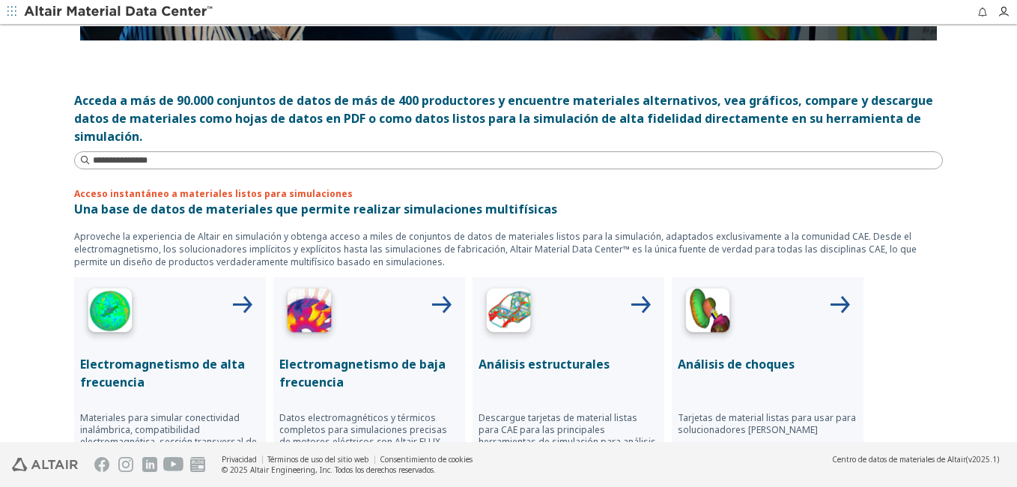
scroll to position [375, 0]
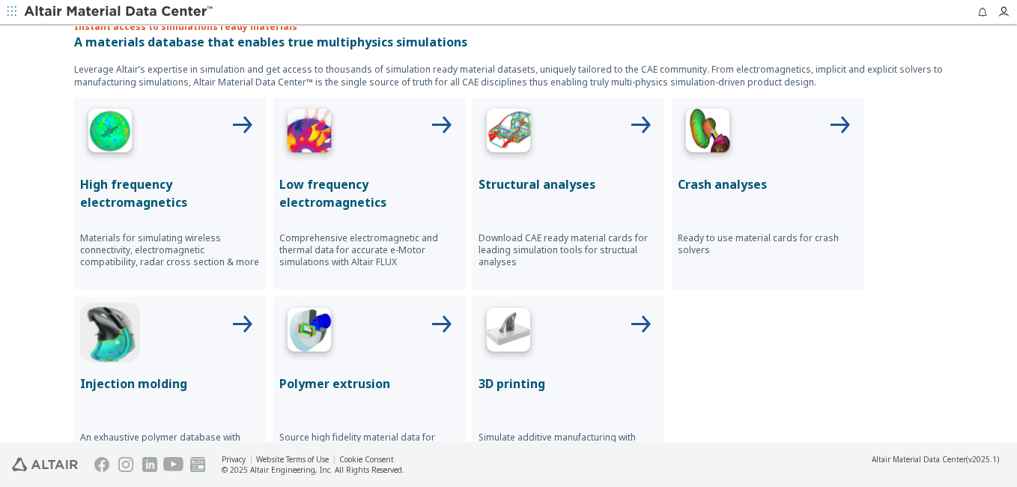
scroll to position [449, 0]
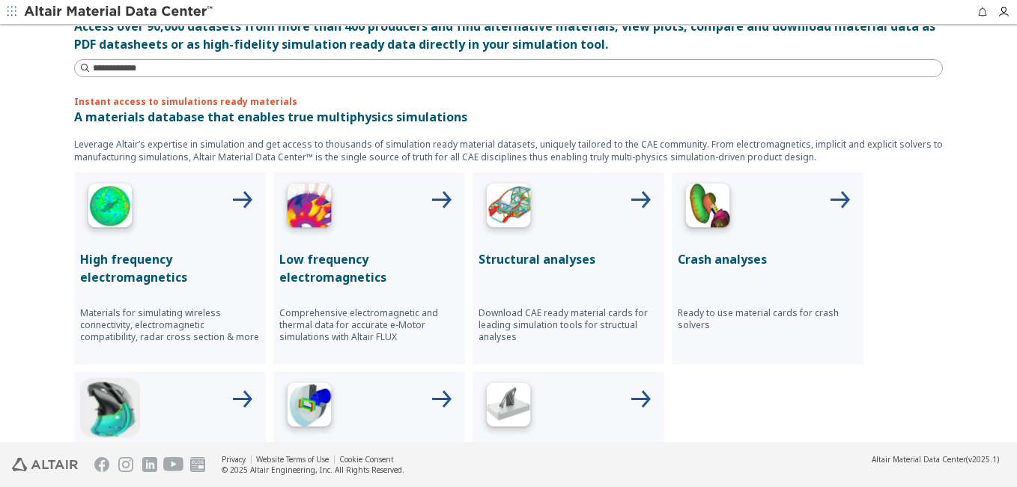
click at [577, 234] on div at bounding box center [569, 208] width 180 height 60
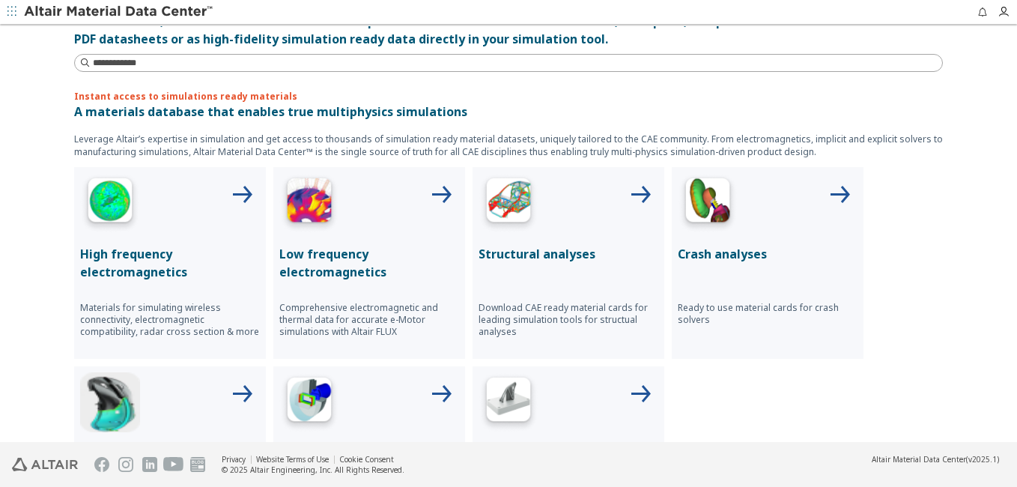
scroll to position [375, 0]
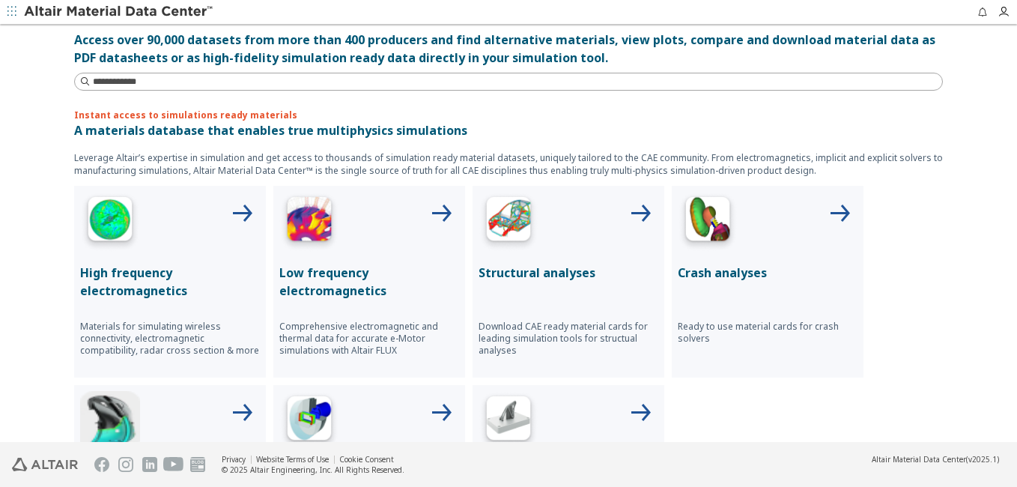
click at [600, 240] on div at bounding box center [569, 222] width 180 height 60
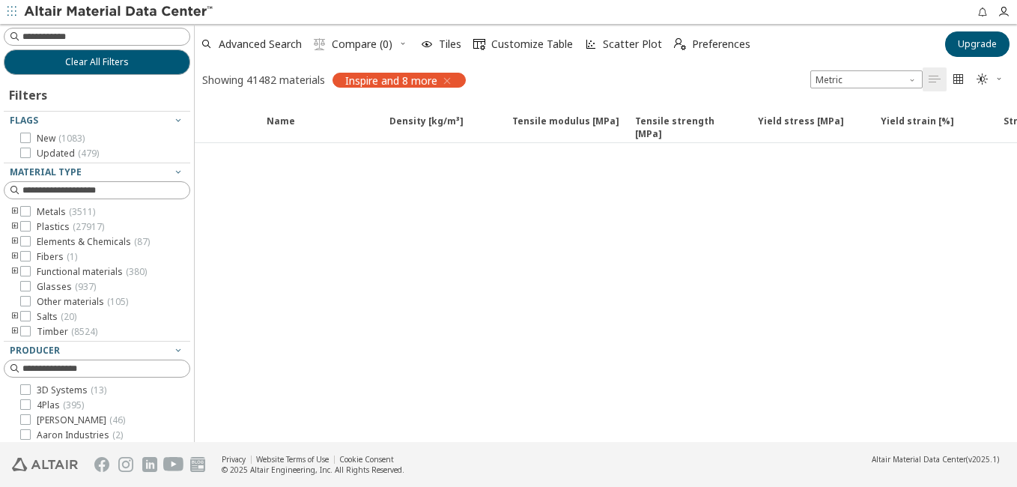
click at [452, 82] on icon "button" at bounding box center [447, 81] width 12 height 12
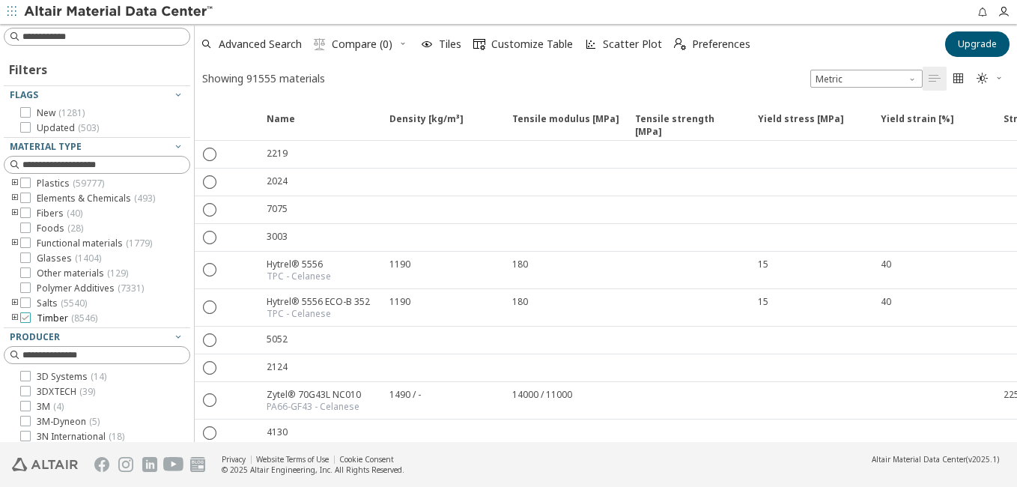
click at [21, 315] on icon at bounding box center [25, 317] width 10 height 10
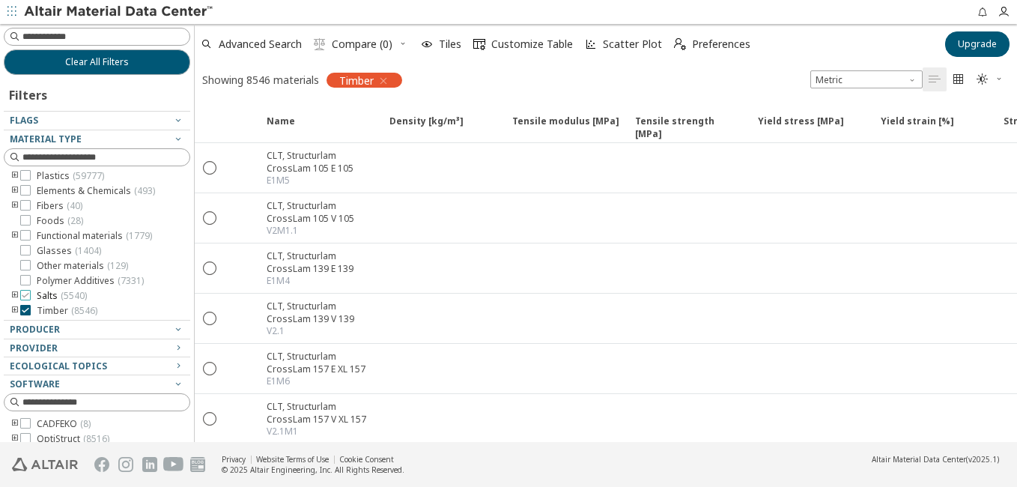
click at [25, 294] on icon at bounding box center [25, 295] width 10 height 10
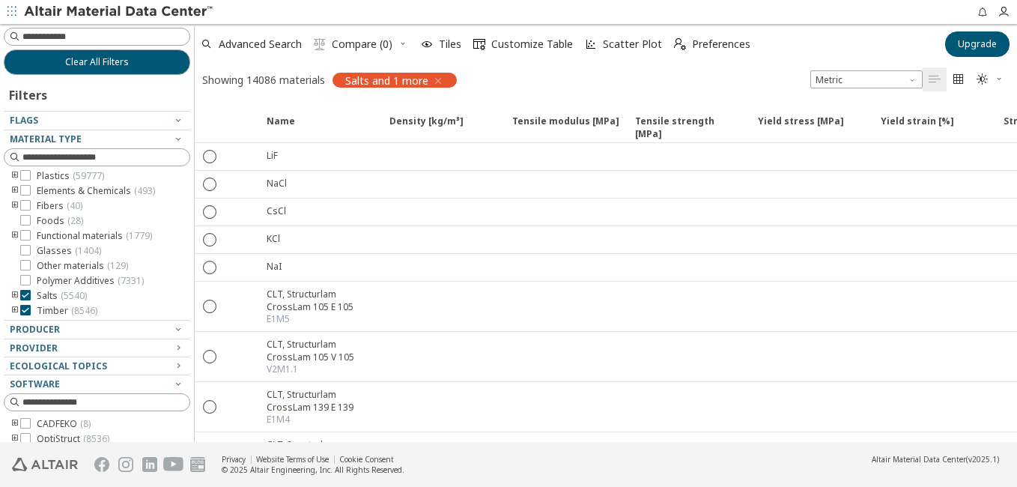
click at [24, 303] on div "Metals ( 6488 ) Plastics ( 59777 ) Elements & Chemicals ( 493 ) Fibers ( 40 ) F…" at bounding box center [97, 236] width 187 height 162
click at [24, 307] on icon at bounding box center [25, 310] width 10 height 10
